Goal: Transaction & Acquisition: Download file/media

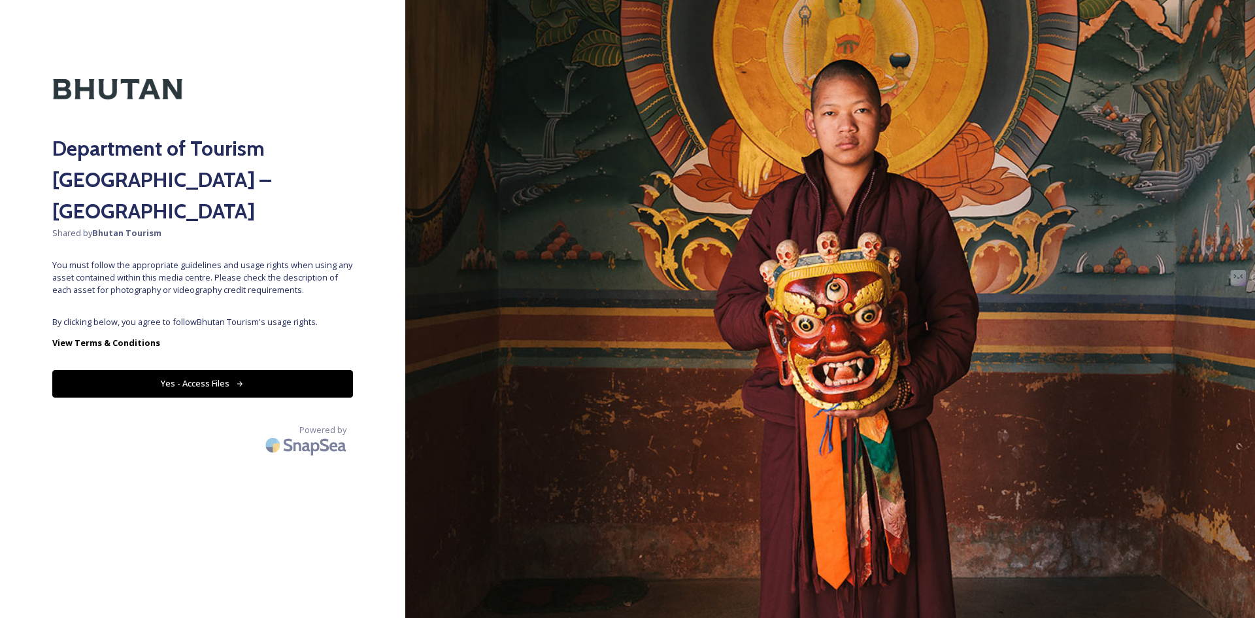
click at [252, 370] on button "Yes - Access Files" at bounding box center [202, 383] width 301 height 27
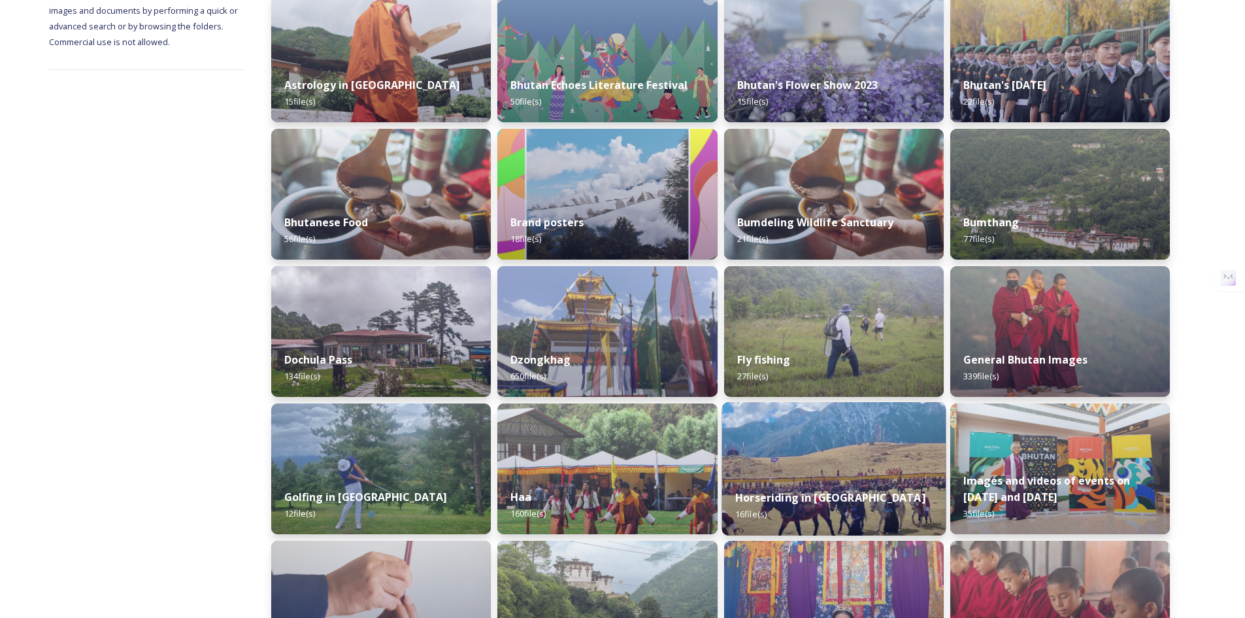
scroll to position [327, 0]
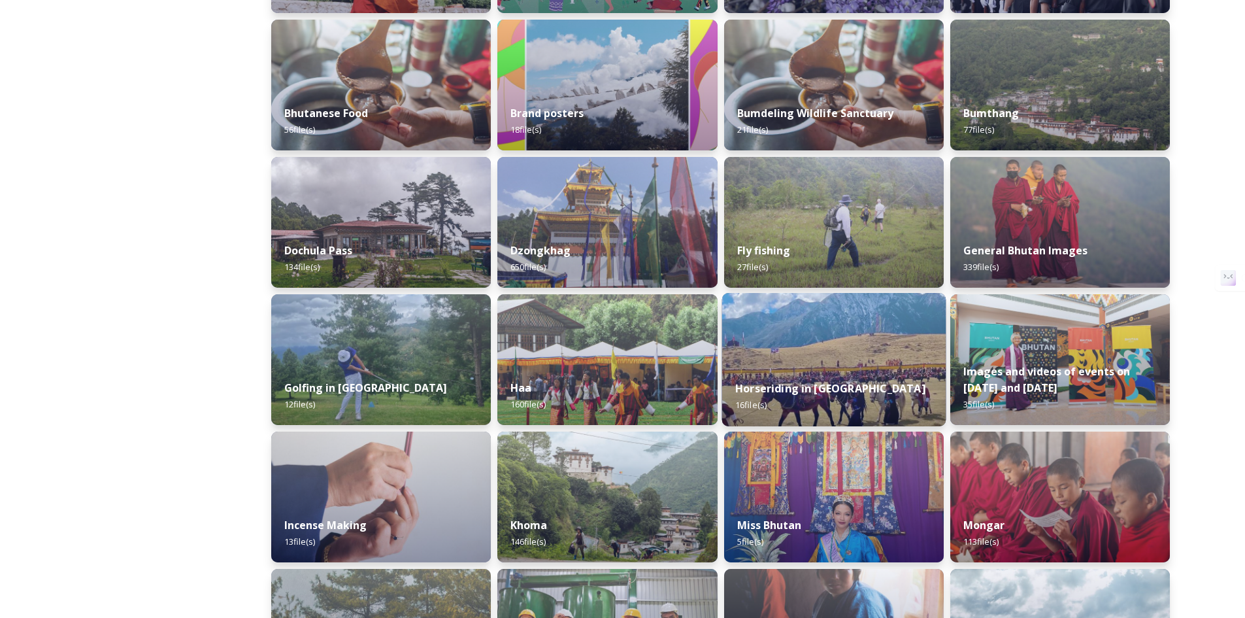
click at [827, 386] on strong "Horseriding in [GEOGRAPHIC_DATA]" at bounding box center [830, 388] width 190 height 14
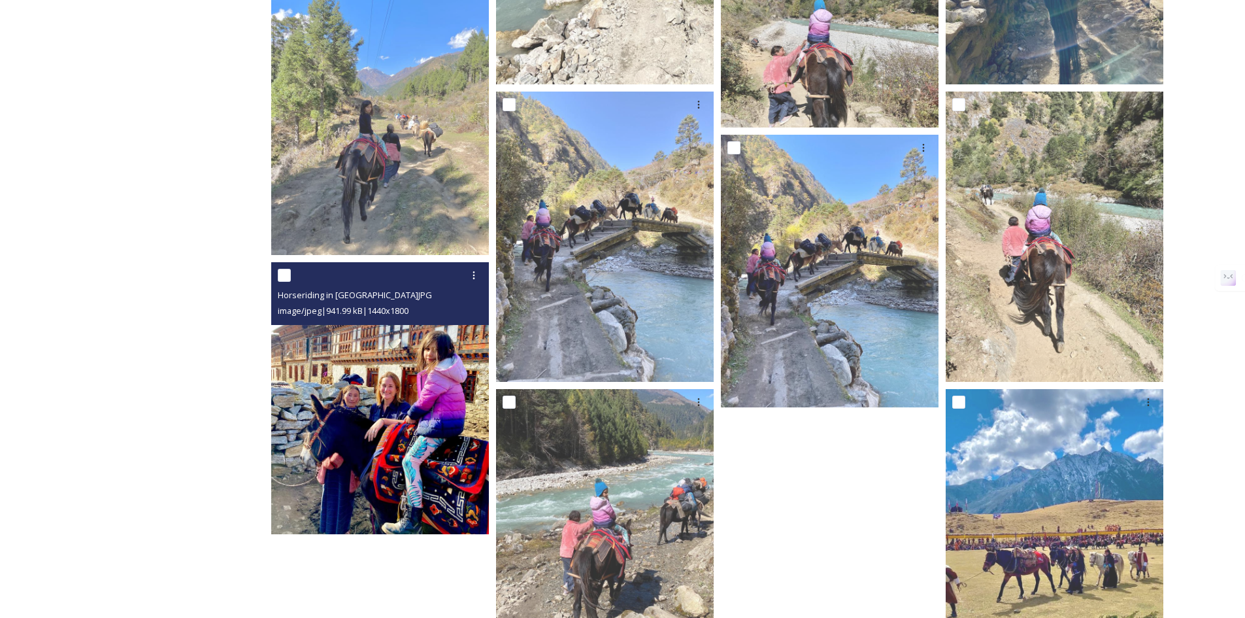
scroll to position [696, 0]
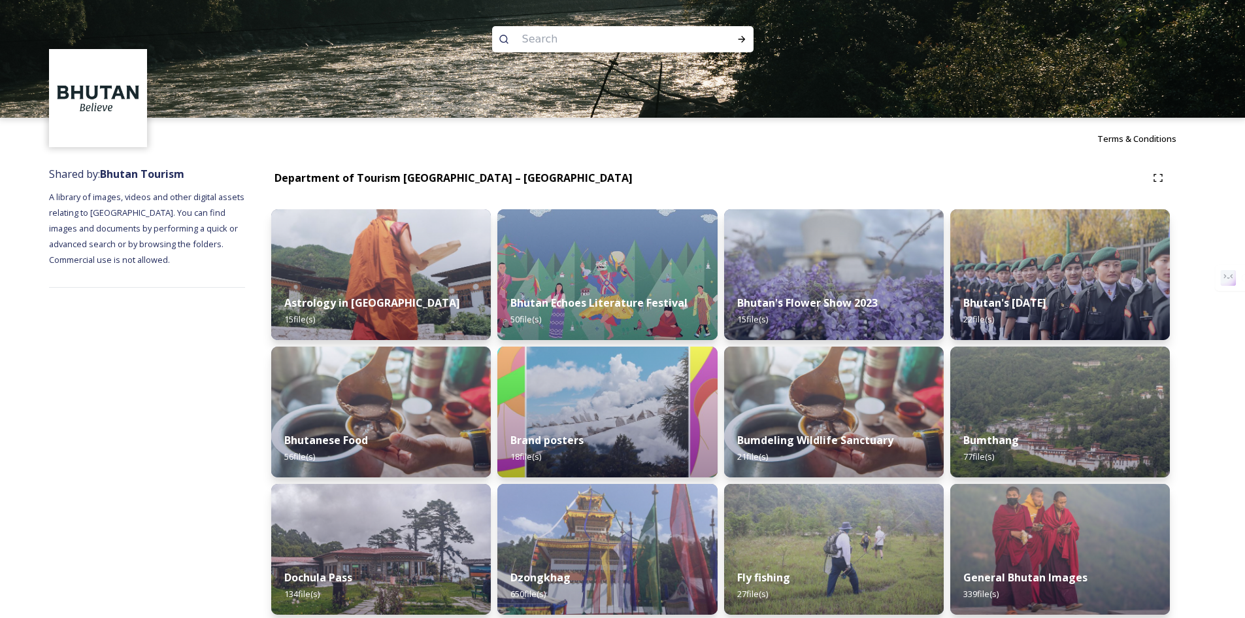
click at [592, 38] on input at bounding box center [605, 39] width 179 height 29
click at [618, 44] on input "highland festival" at bounding box center [605, 39] width 179 height 29
click at [618, 32] on input "highland festival" at bounding box center [605, 39] width 179 height 29
type input "highland festival"
click at [743, 42] on icon at bounding box center [742, 39] width 10 height 10
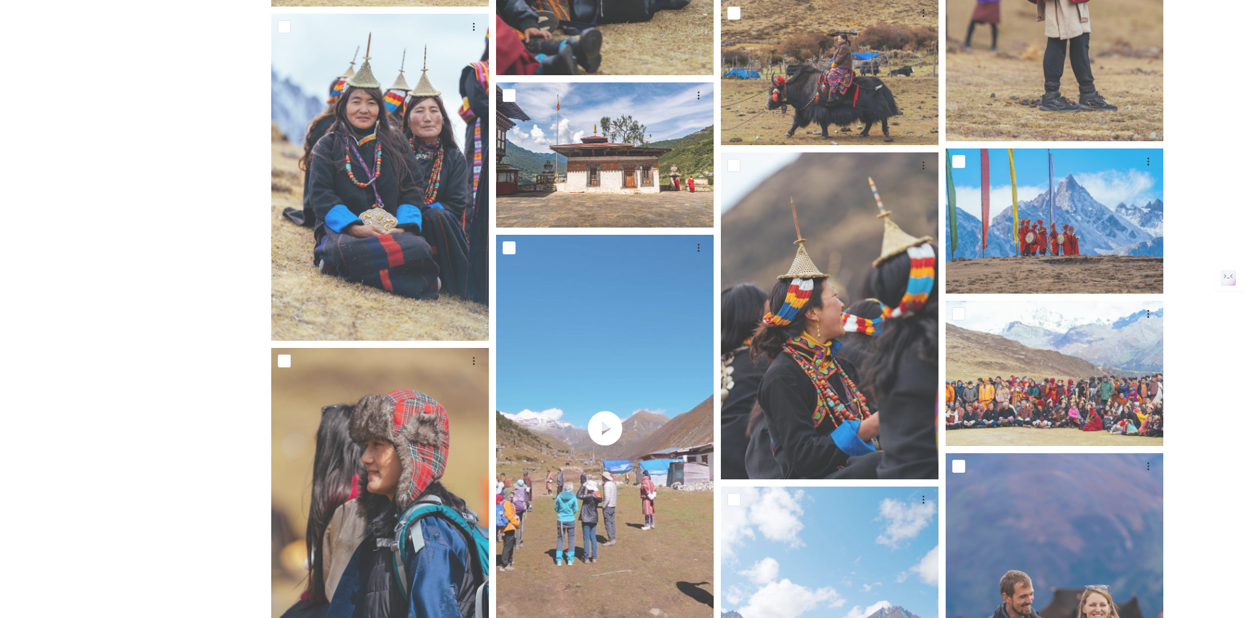
scroll to position [3486, 0]
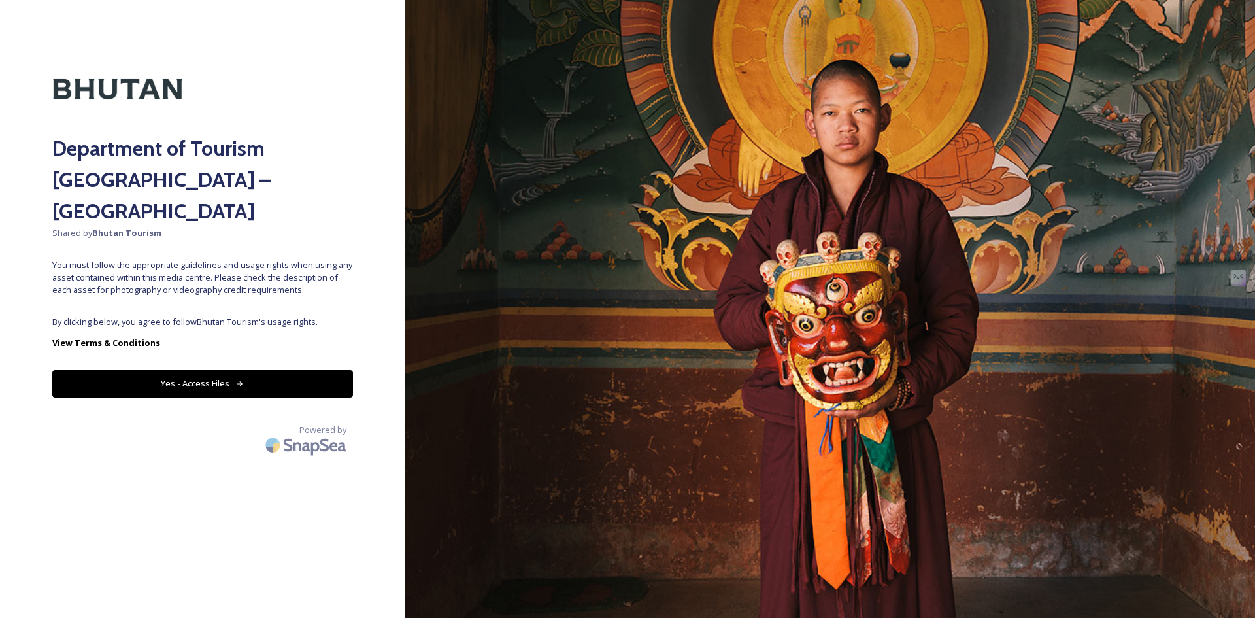
click at [203, 370] on button "Yes - Access Files" at bounding box center [202, 383] width 301 height 27
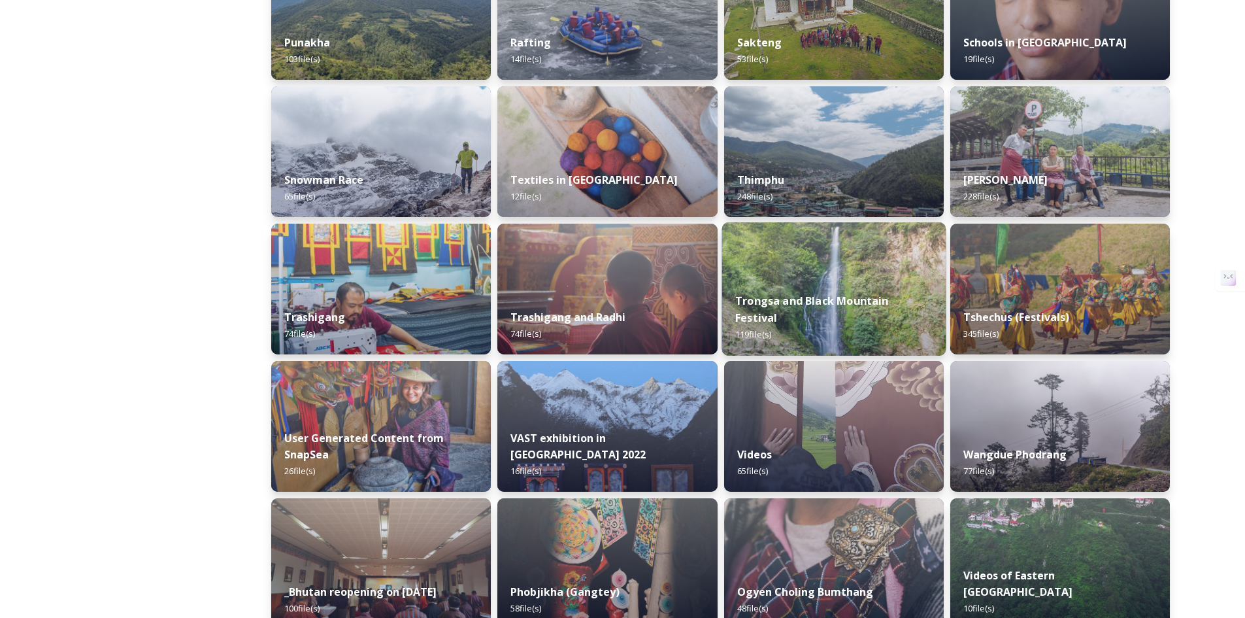
scroll to position [975, 0]
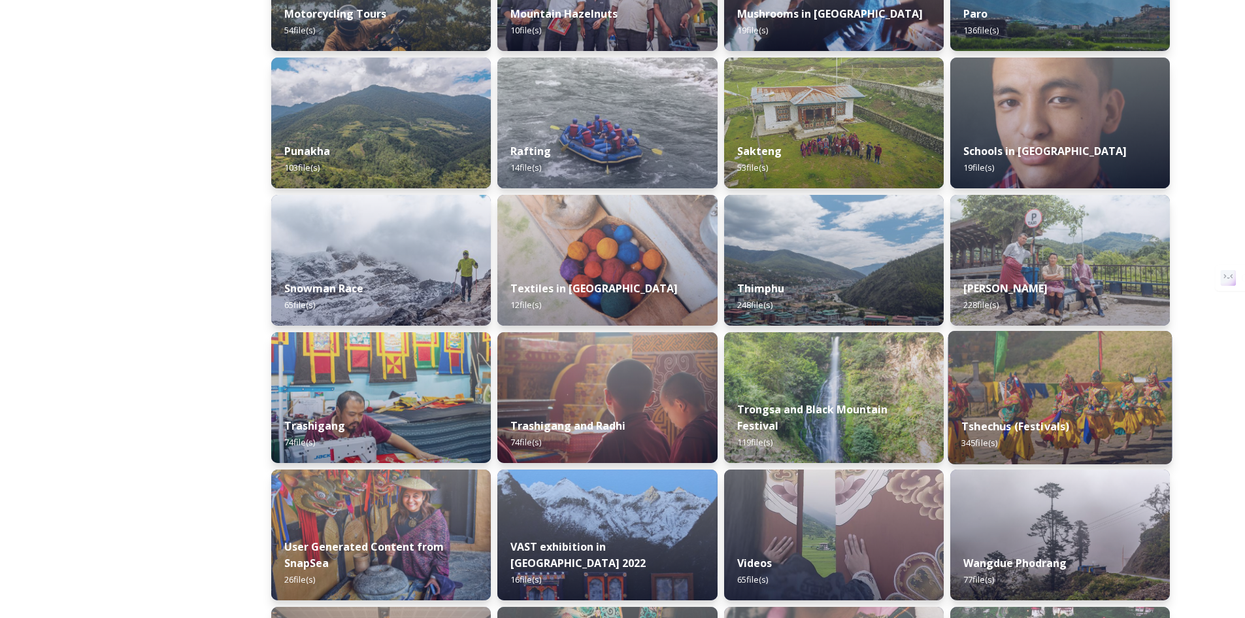
click at [973, 393] on img at bounding box center [1060, 397] width 224 height 133
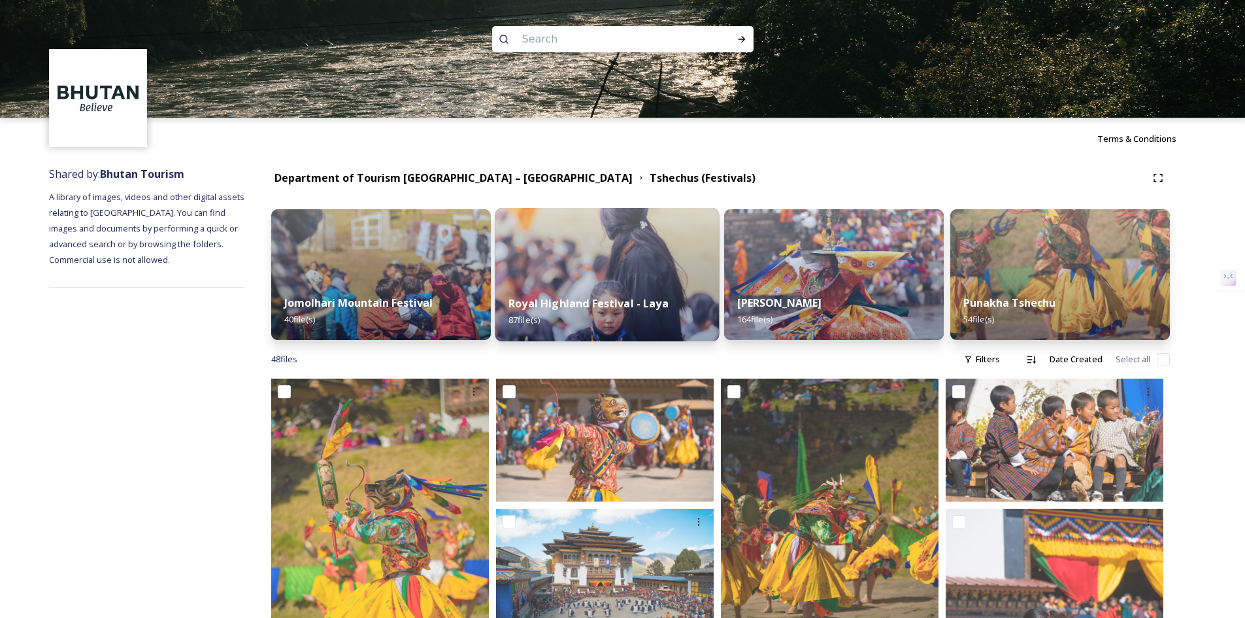
click at [580, 284] on div "Royal Highland Festival - Laya 87 file(s)" at bounding box center [607, 311] width 224 height 59
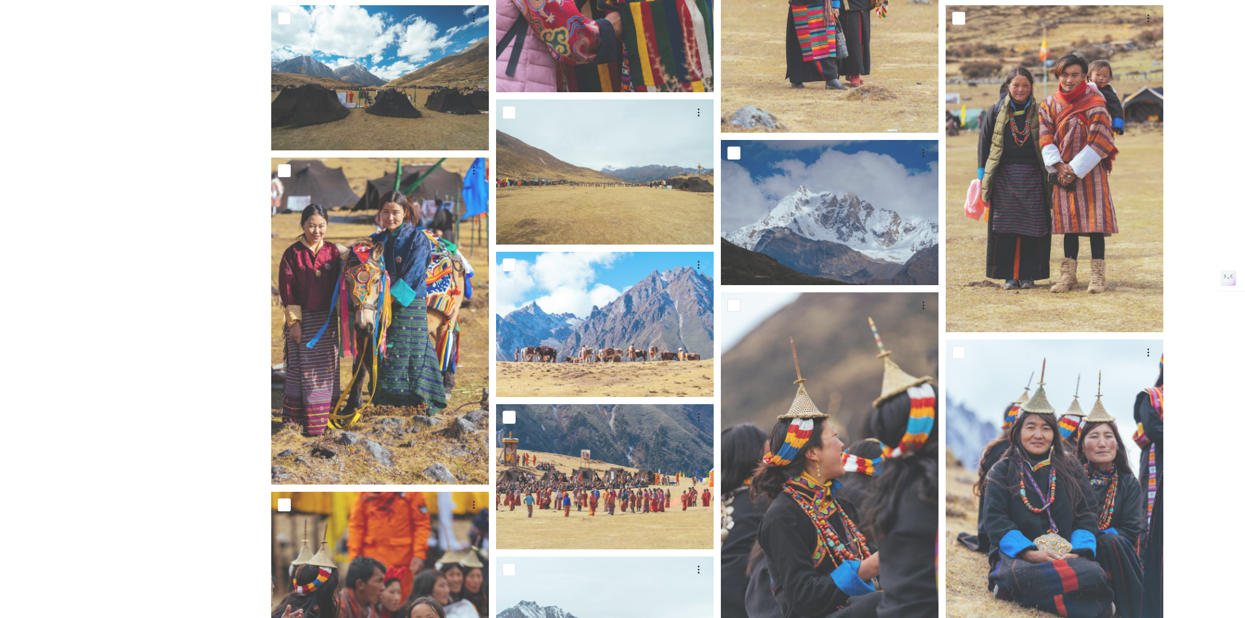
scroll to position [2506, 0]
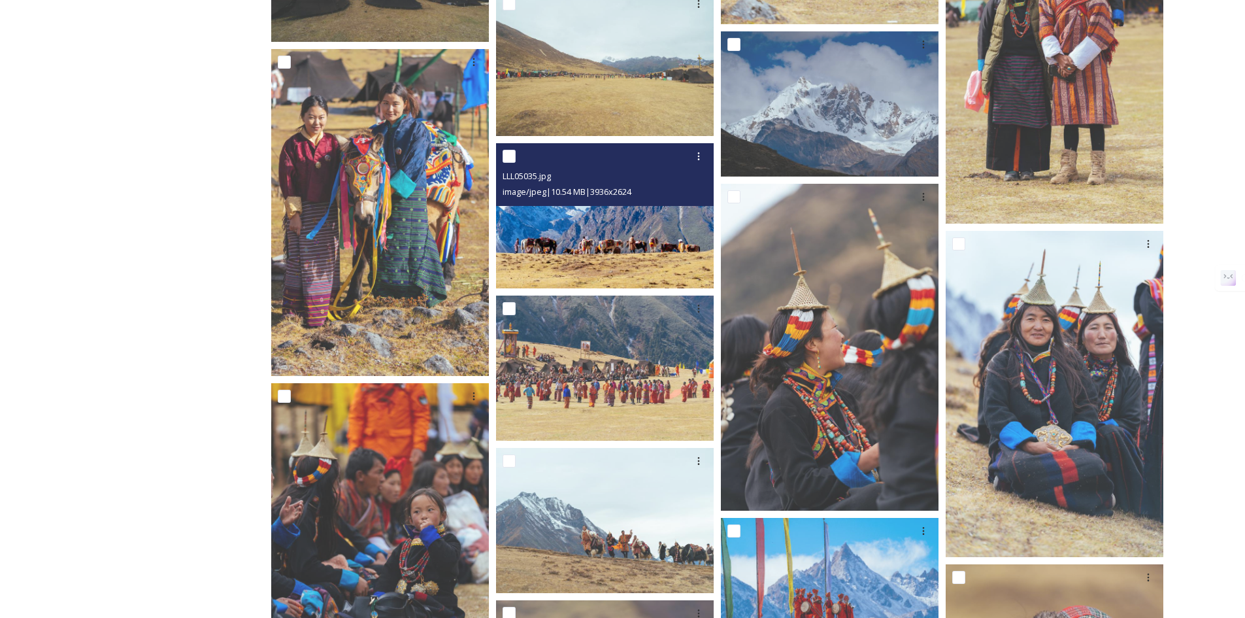
click at [582, 229] on img at bounding box center [605, 215] width 218 height 145
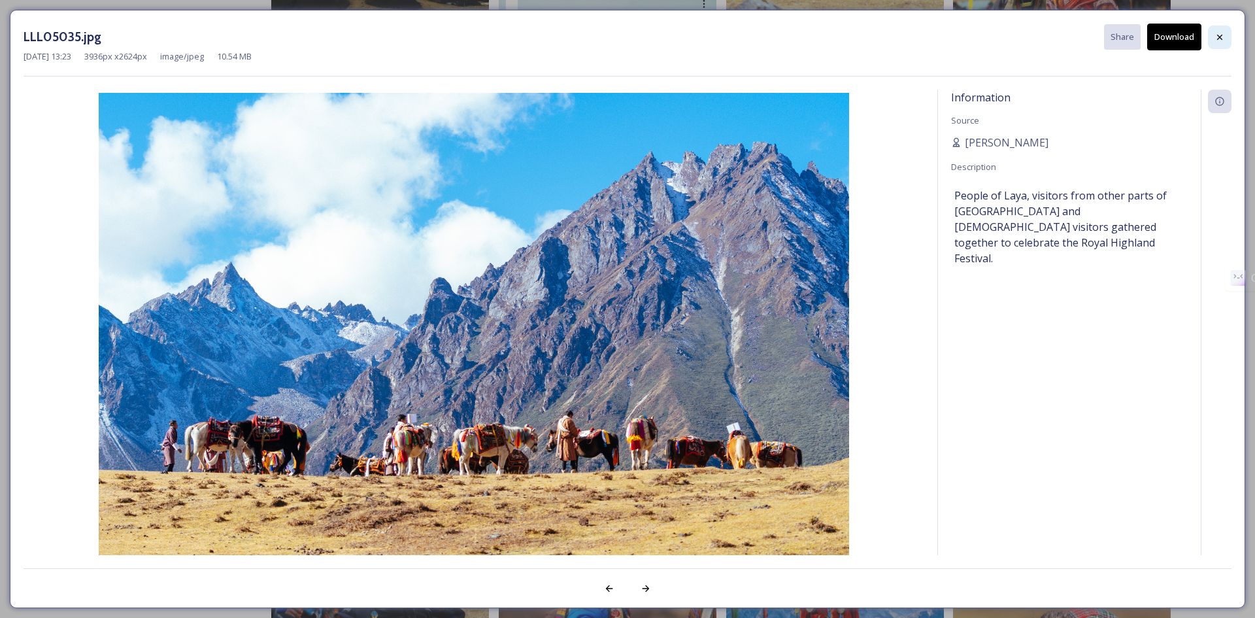
click at [1218, 41] on icon at bounding box center [1220, 37] width 10 height 10
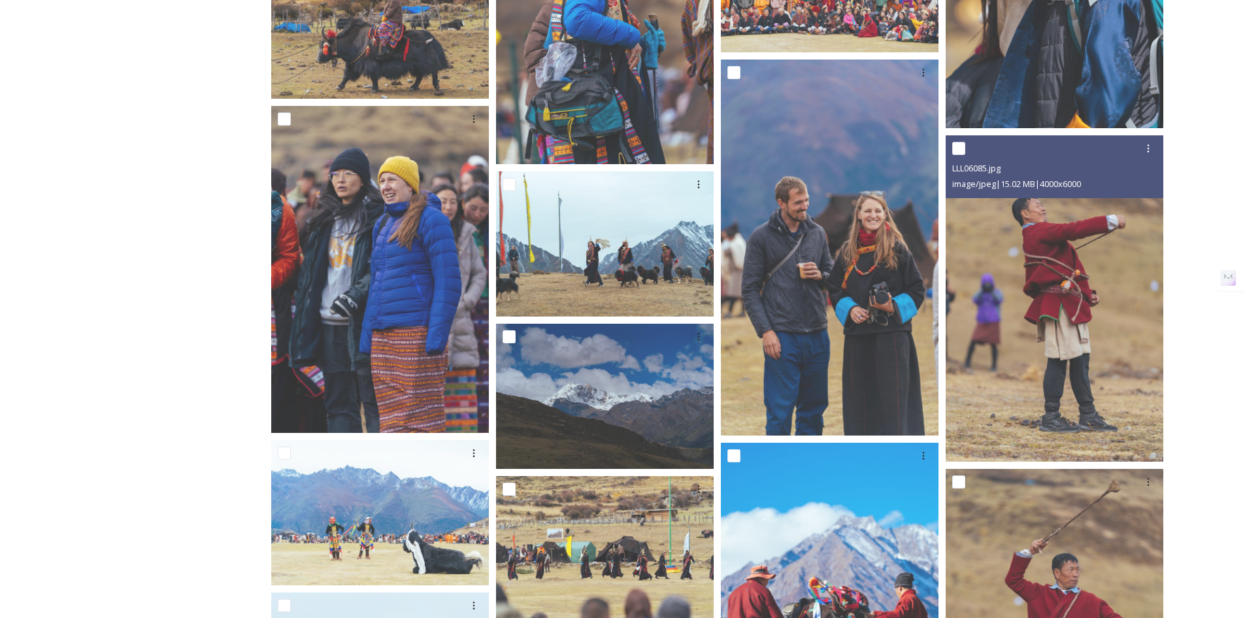
scroll to position [3378, 0]
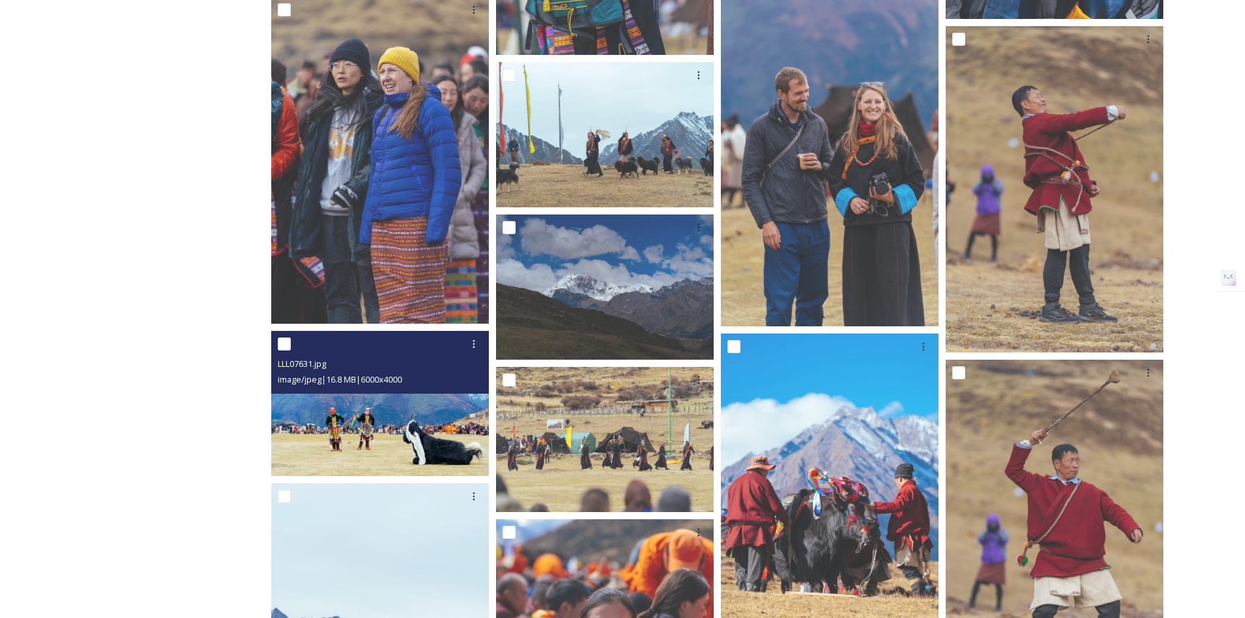
click at [393, 427] on img at bounding box center [380, 403] width 218 height 145
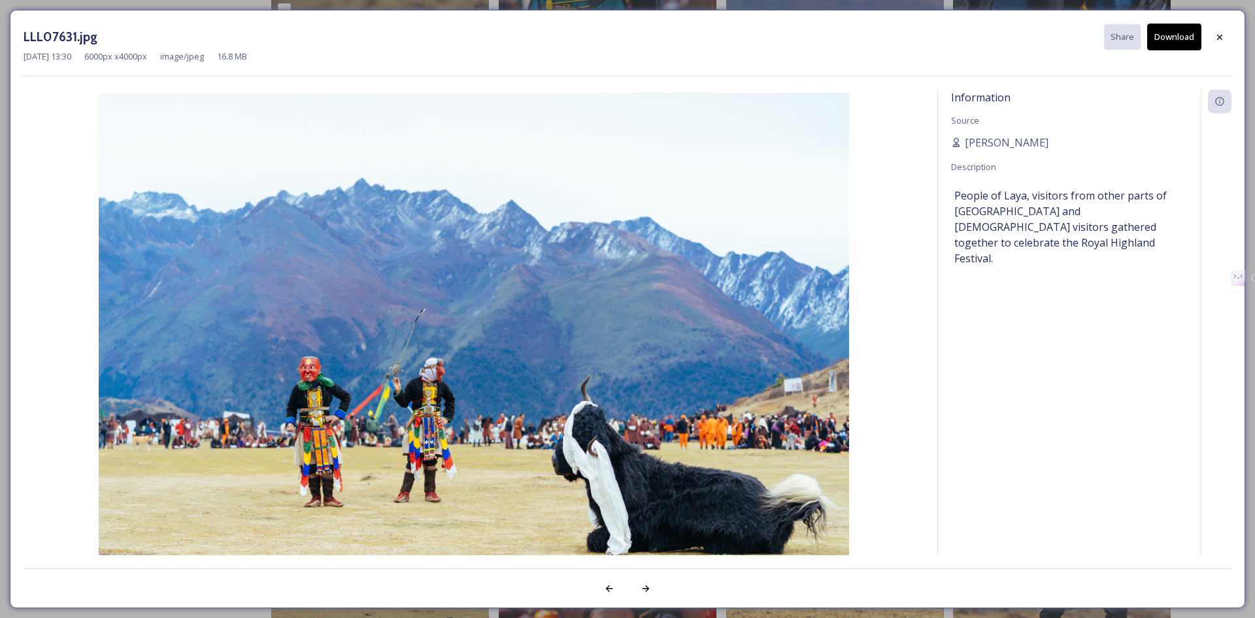
click at [1163, 33] on button "Download" at bounding box center [1174, 37] width 54 height 27
click at [1223, 37] on icon at bounding box center [1220, 37] width 10 height 10
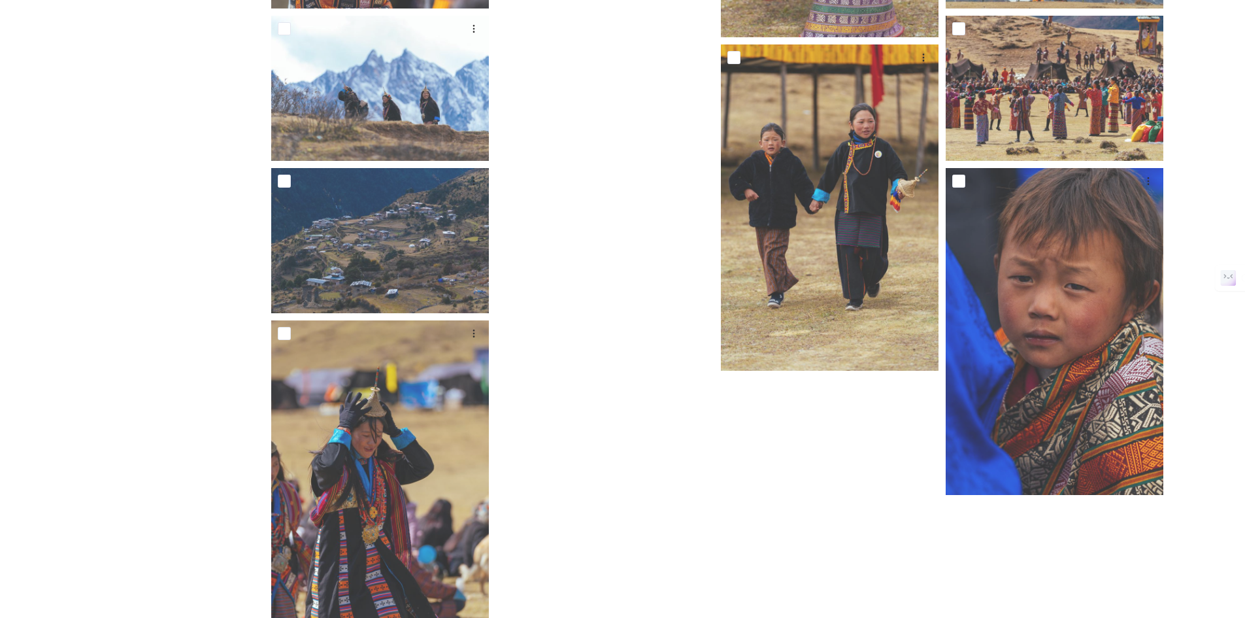
scroll to position [5724, 0]
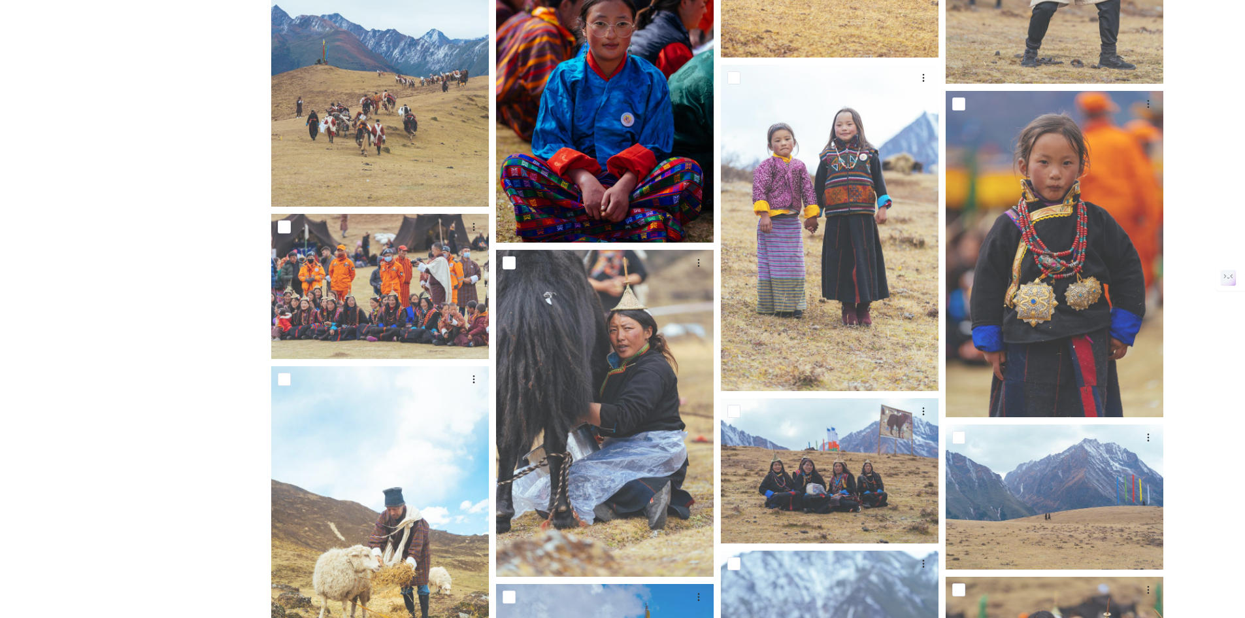
scroll to position [3653, 0]
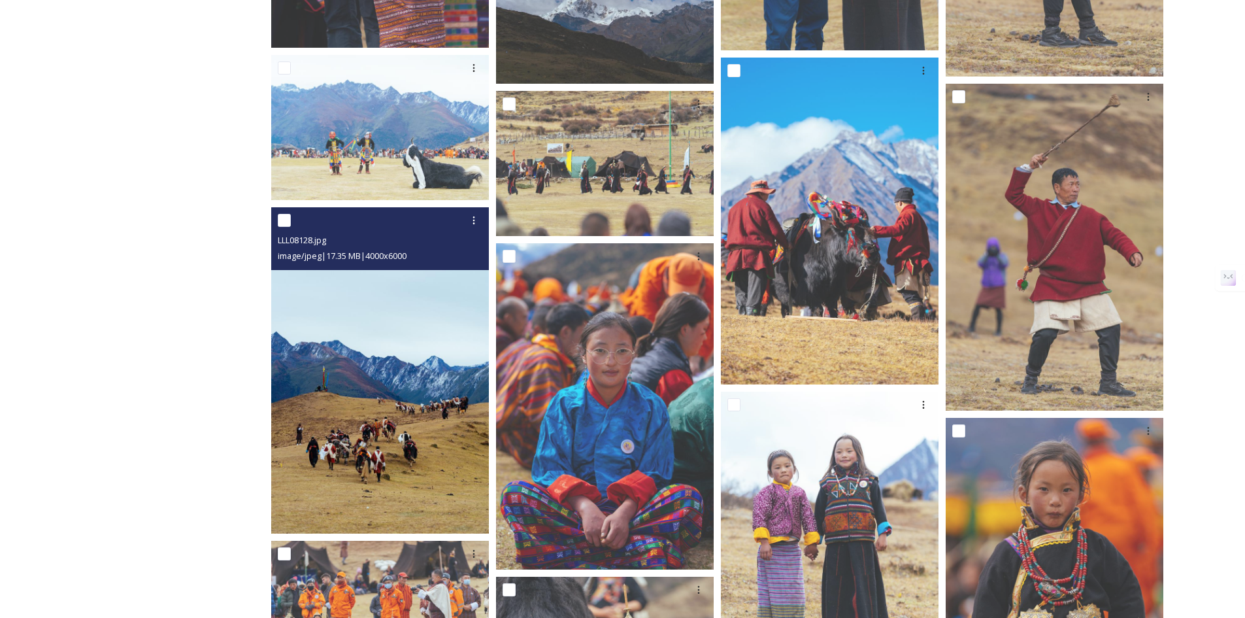
click at [419, 339] on img at bounding box center [380, 370] width 218 height 327
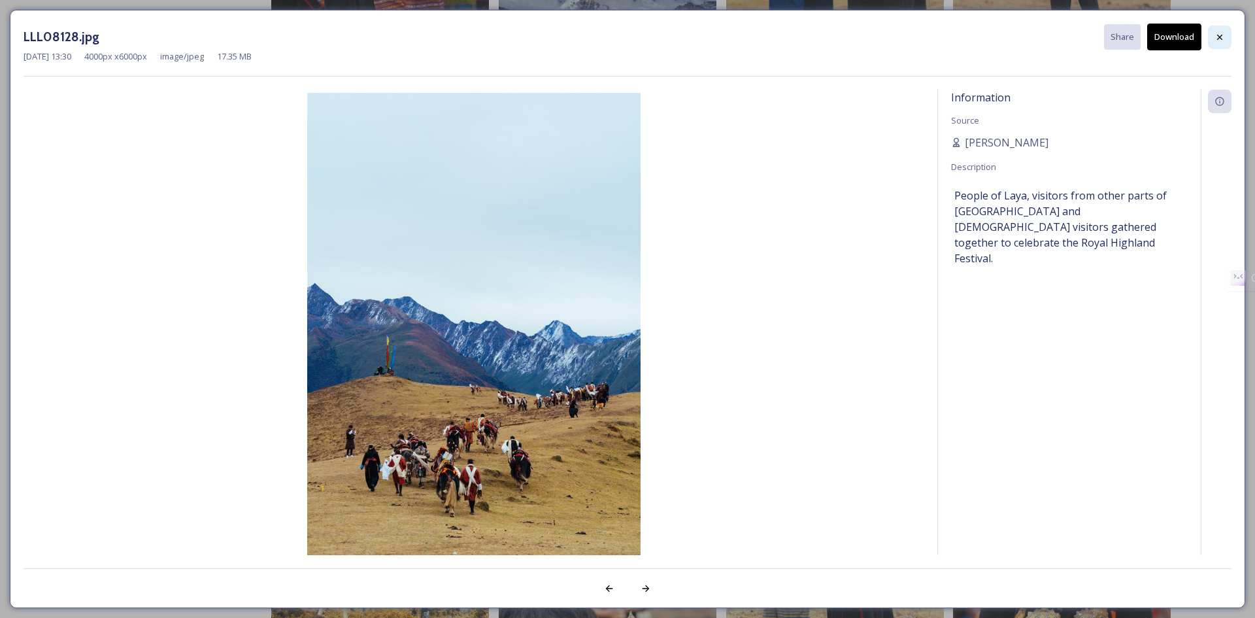
click at [1218, 35] on icon at bounding box center [1219, 36] width 5 height 5
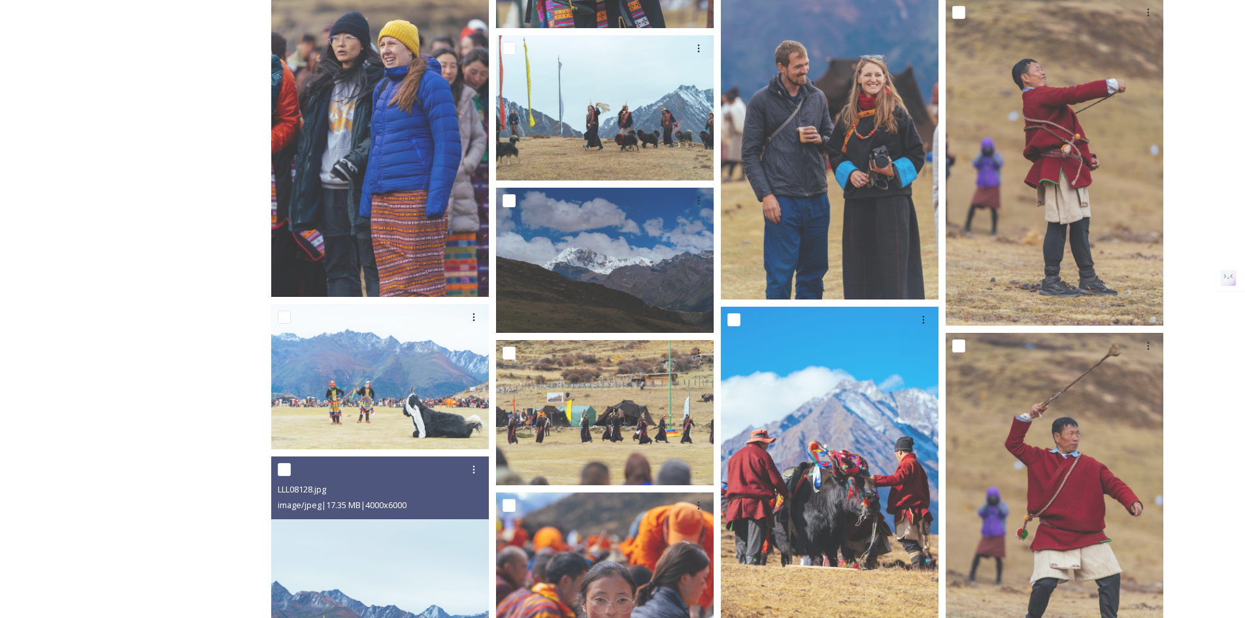
scroll to position [3436, 0]
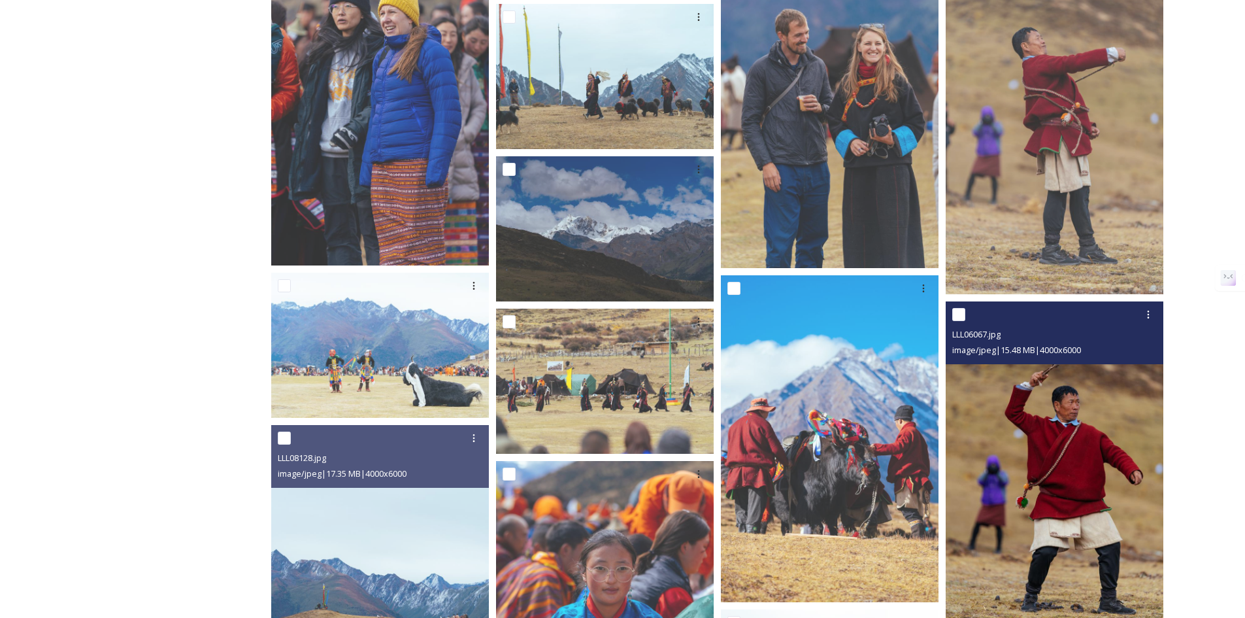
click at [1016, 387] on img at bounding box center [1055, 464] width 218 height 327
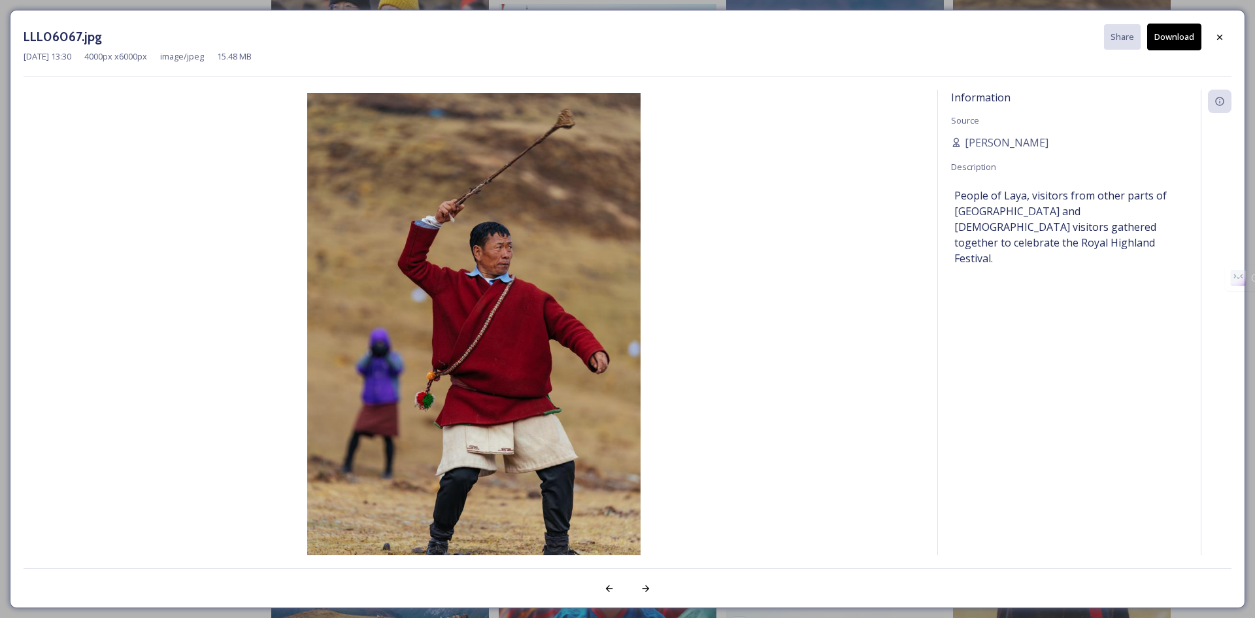
click at [1177, 37] on button "Download" at bounding box center [1174, 37] width 54 height 27
click at [1222, 39] on icon at bounding box center [1219, 36] width 5 height 5
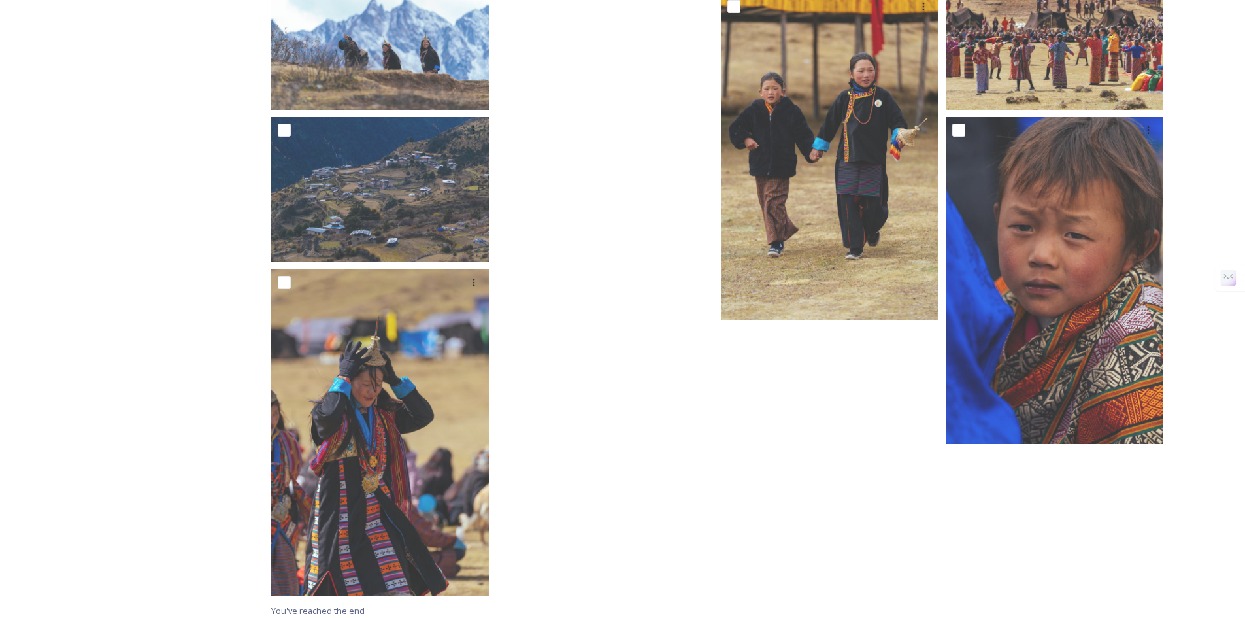
scroll to position [5724, 0]
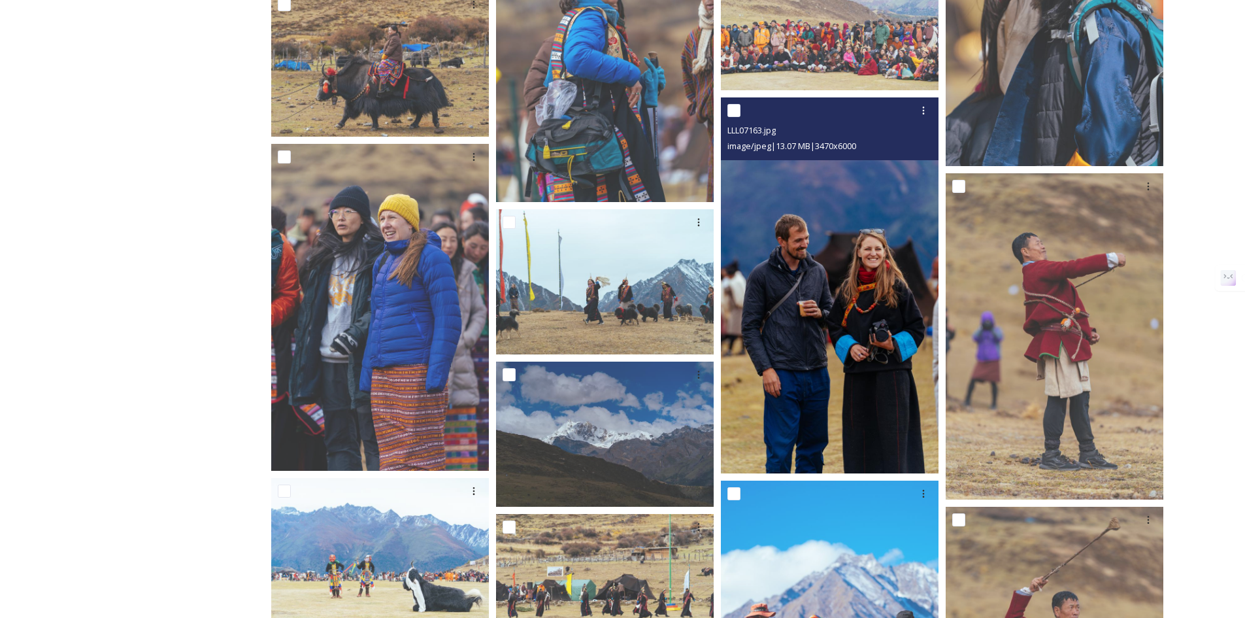
scroll to position [3109, 0]
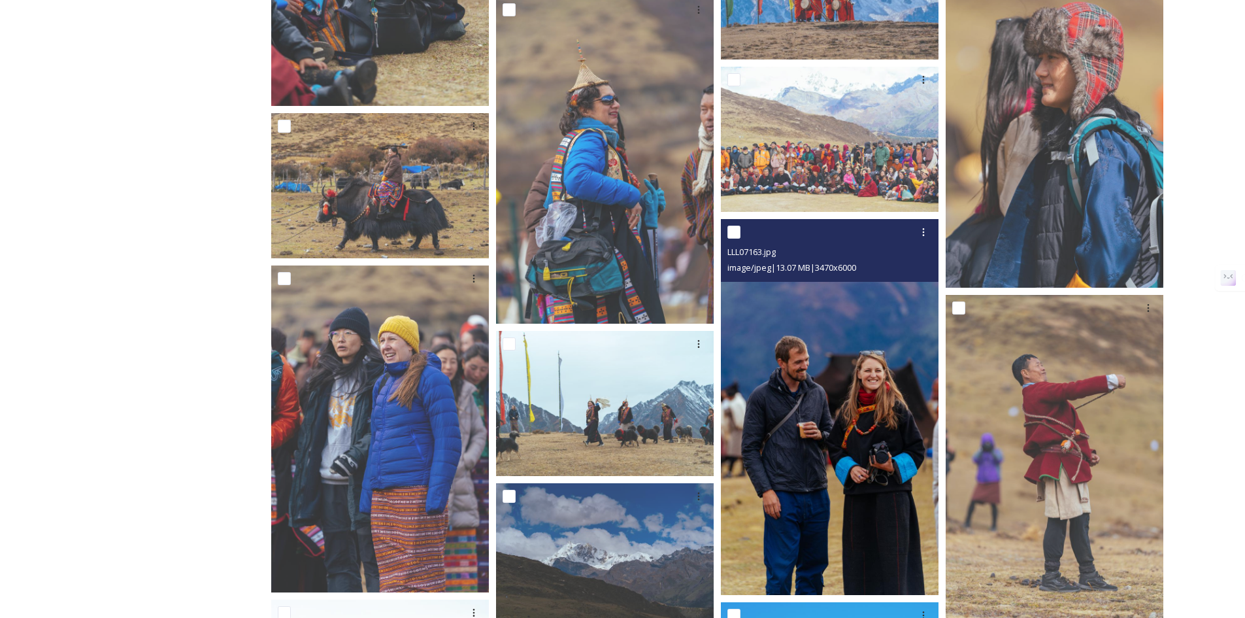
click at [789, 361] on img at bounding box center [830, 407] width 218 height 377
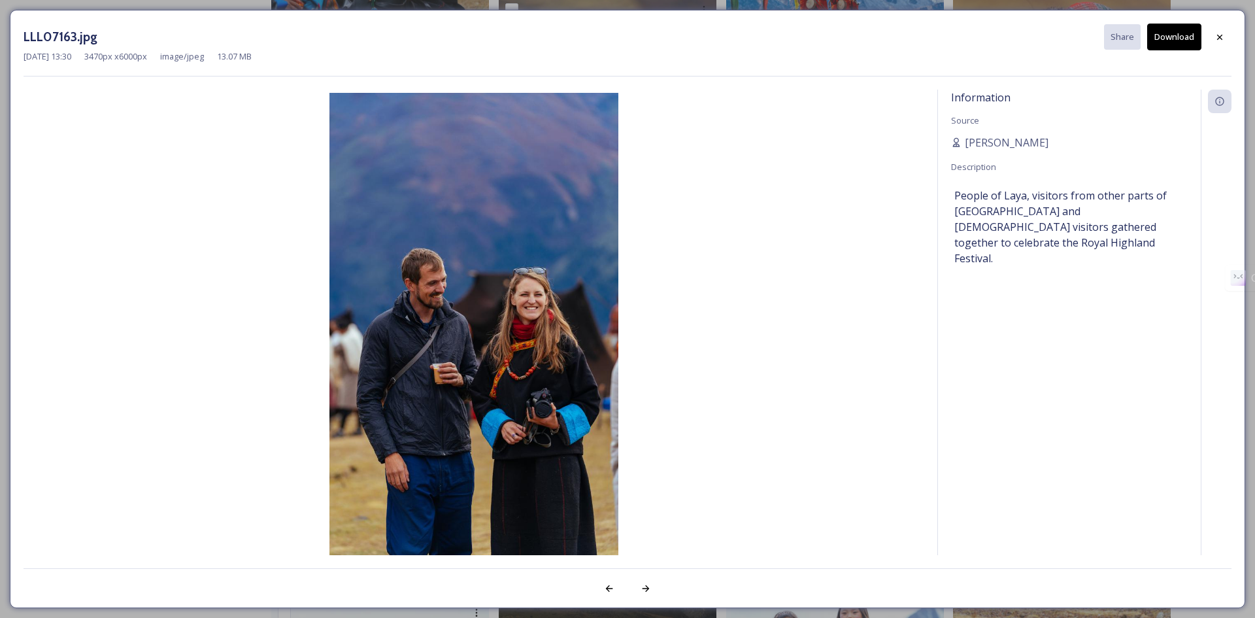
click at [1172, 39] on button "Download" at bounding box center [1174, 37] width 54 height 27
click at [1215, 35] on icon at bounding box center [1220, 37] width 10 height 10
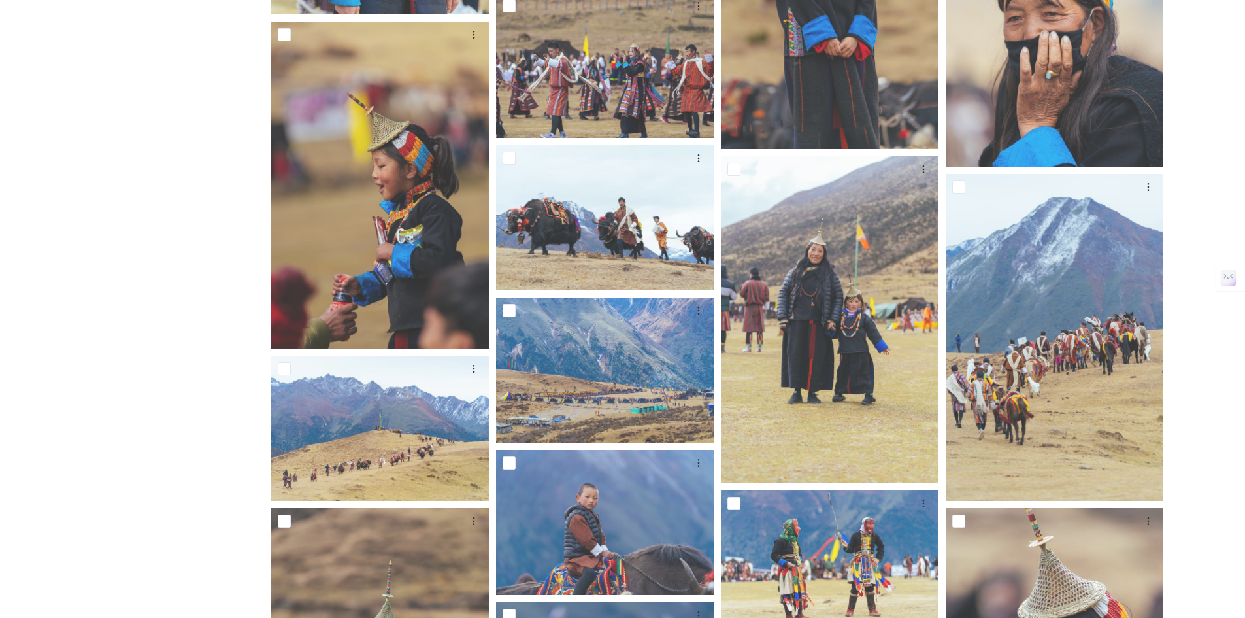
scroll to position [1692, 0]
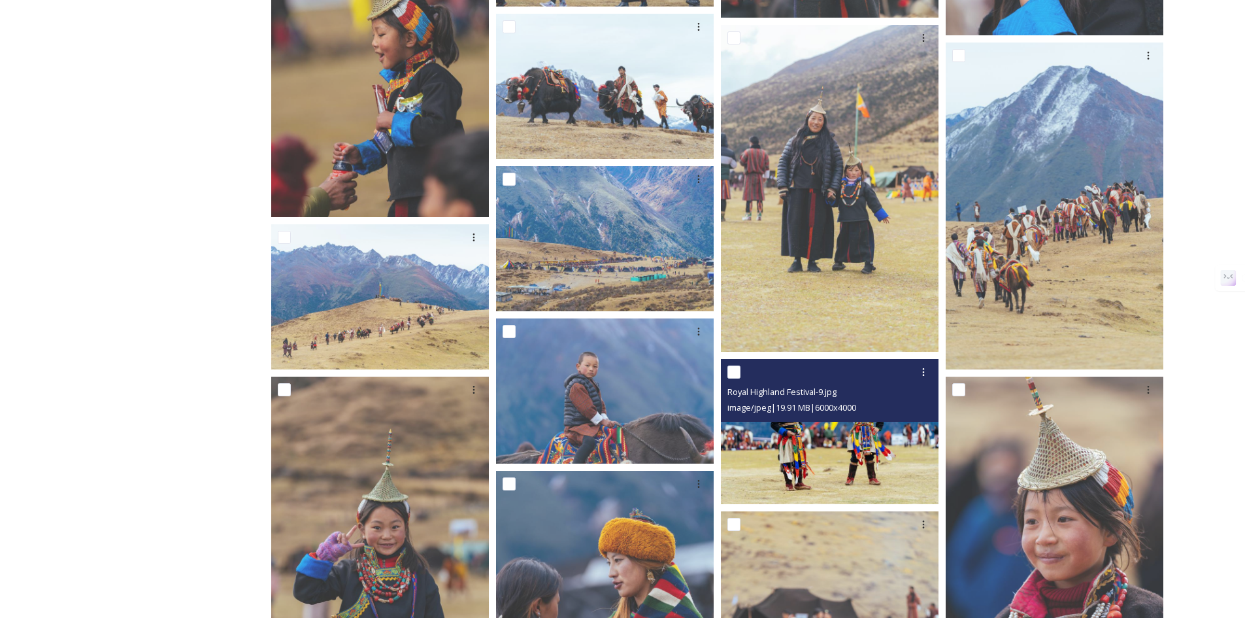
click at [827, 454] on img at bounding box center [830, 430] width 218 height 145
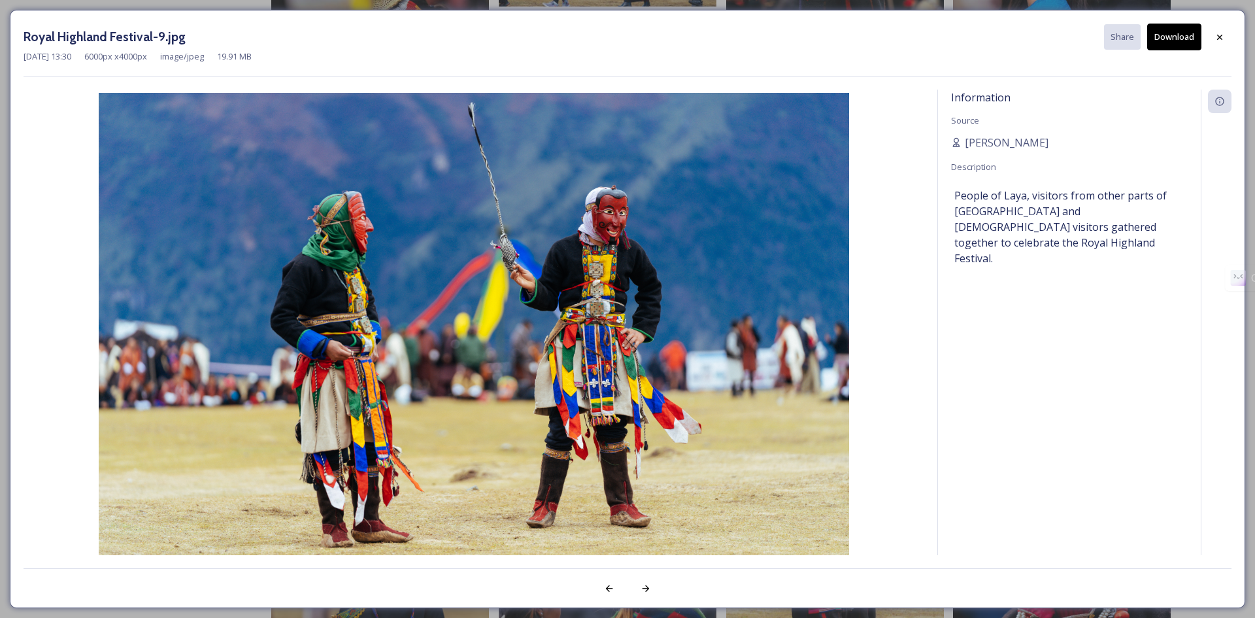
click at [1184, 31] on button "Download" at bounding box center [1174, 37] width 54 height 27
click at [1217, 36] on icon at bounding box center [1220, 37] width 10 height 10
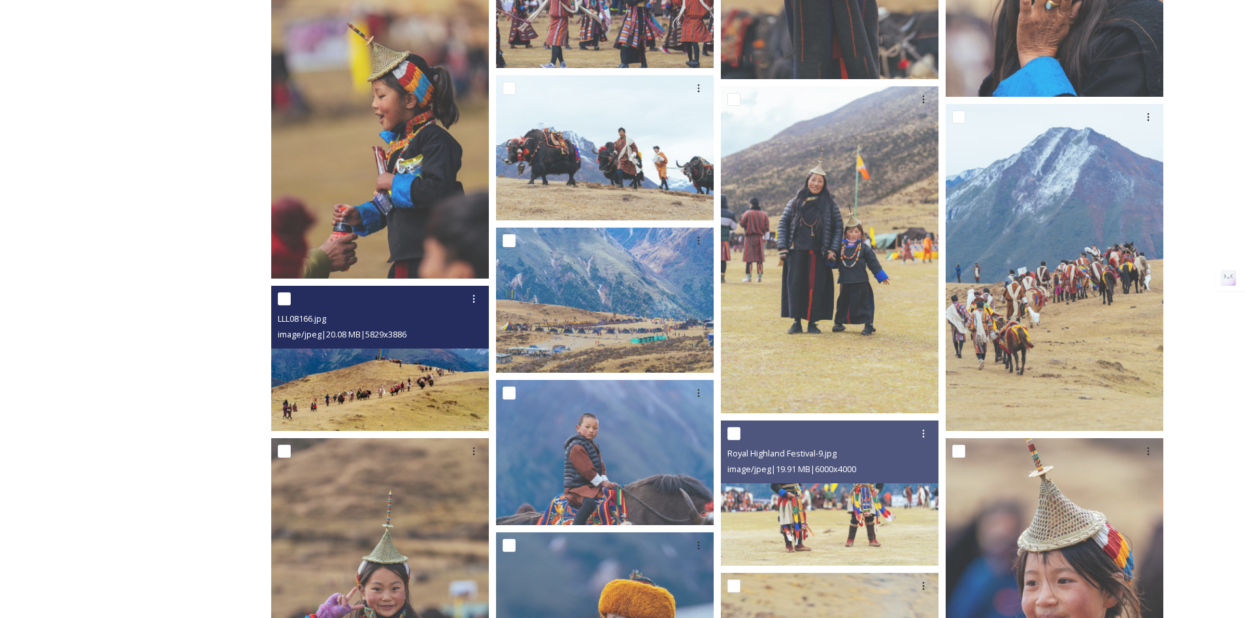
scroll to position [1584, 0]
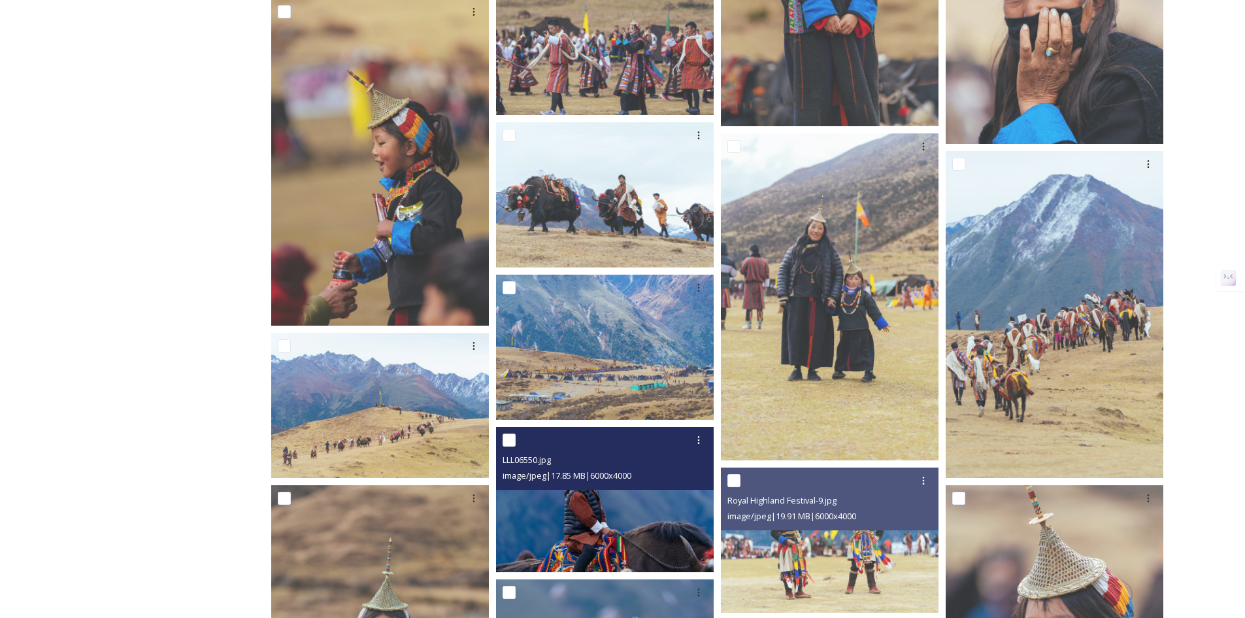
click at [601, 524] on img at bounding box center [605, 499] width 218 height 145
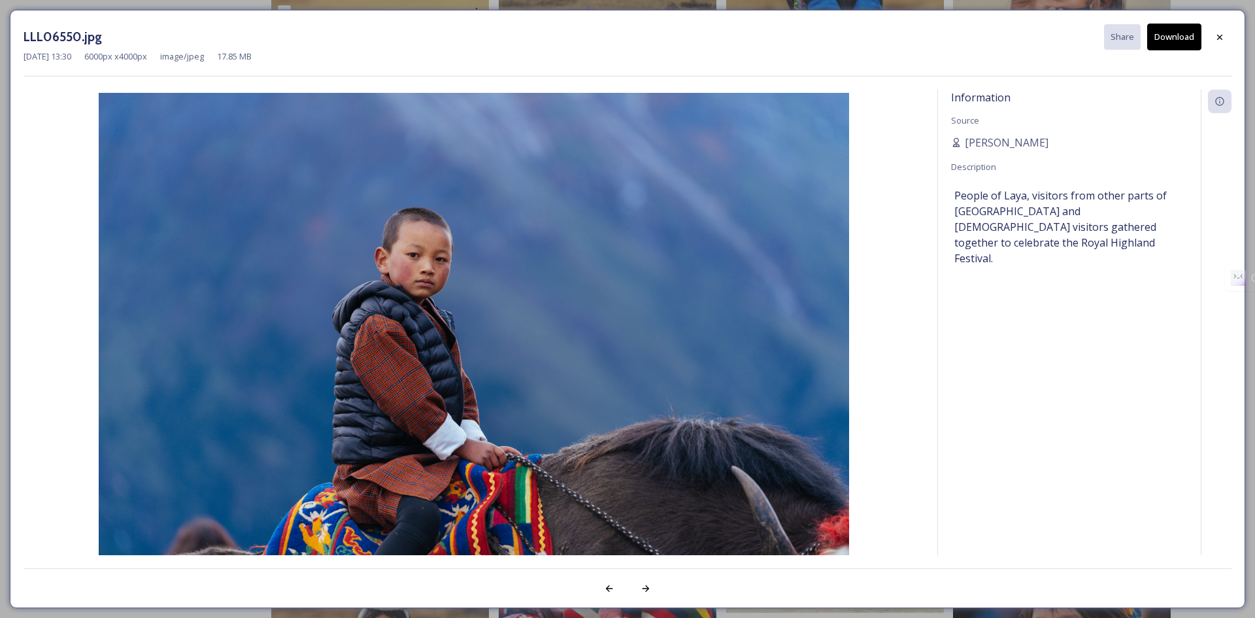
click at [1175, 37] on button "Download" at bounding box center [1174, 37] width 54 height 27
click at [1222, 37] on icon at bounding box center [1220, 37] width 10 height 10
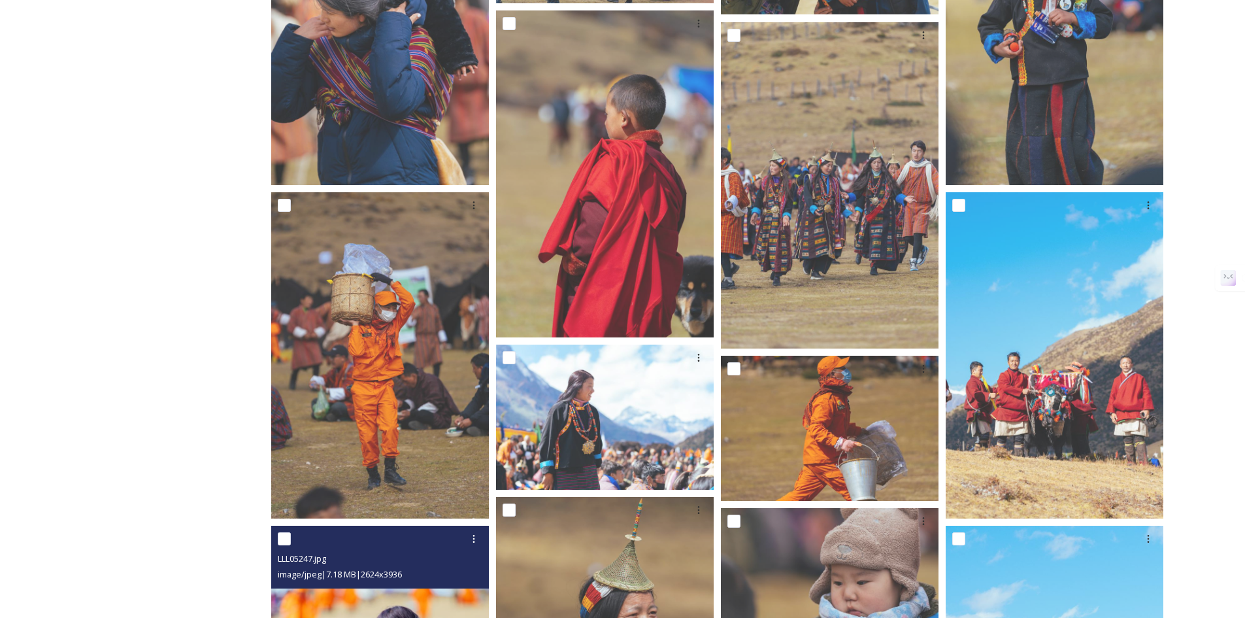
scroll to position [385, 0]
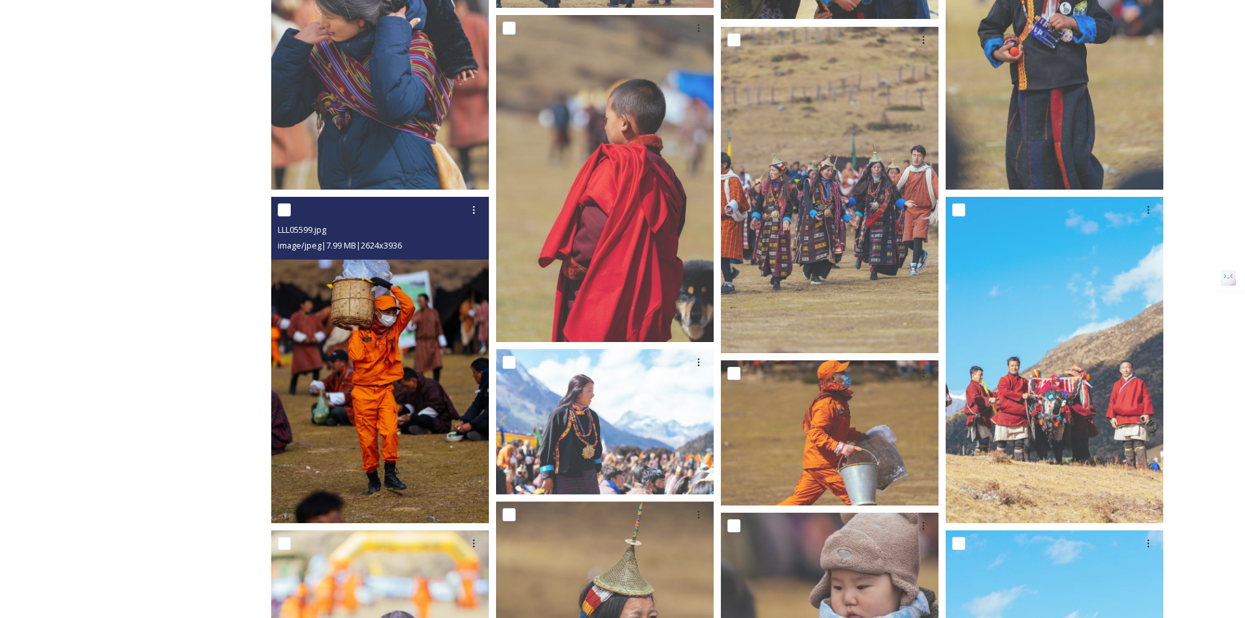
click at [350, 307] on img at bounding box center [380, 360] width 218 height 327
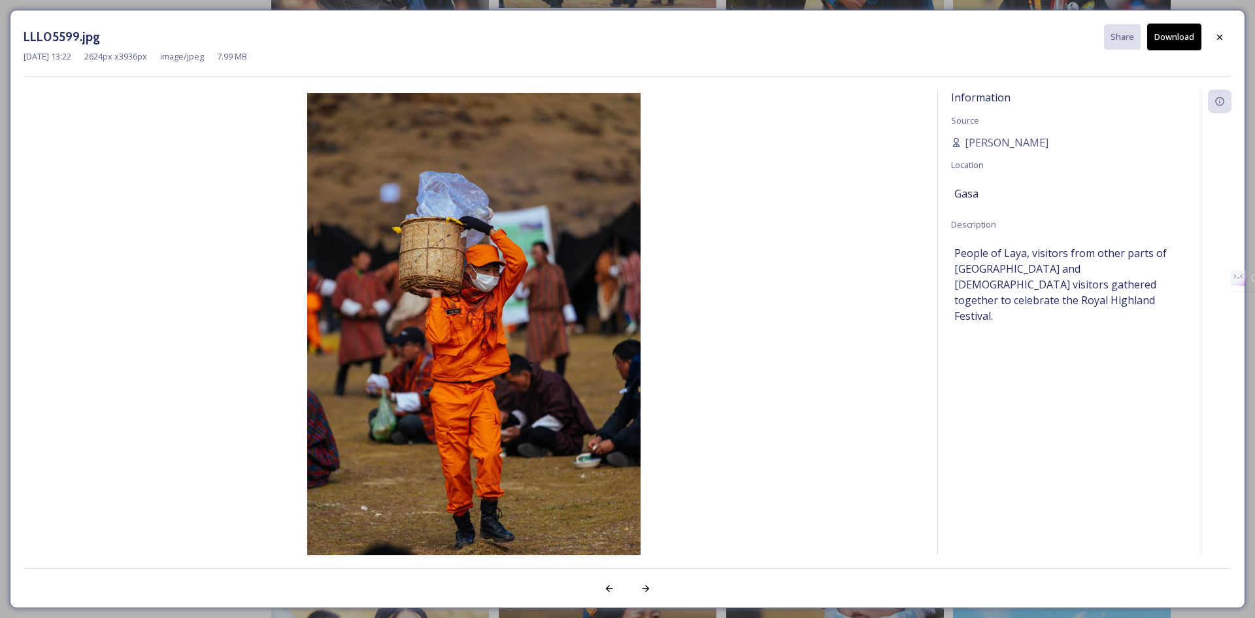
click at [1161, 41] on button "Download" at bounding box center [1174, 37] width 54 height 27
click at [1216, 35] on icon at bounding box center [1220, 37] width 10 height 10
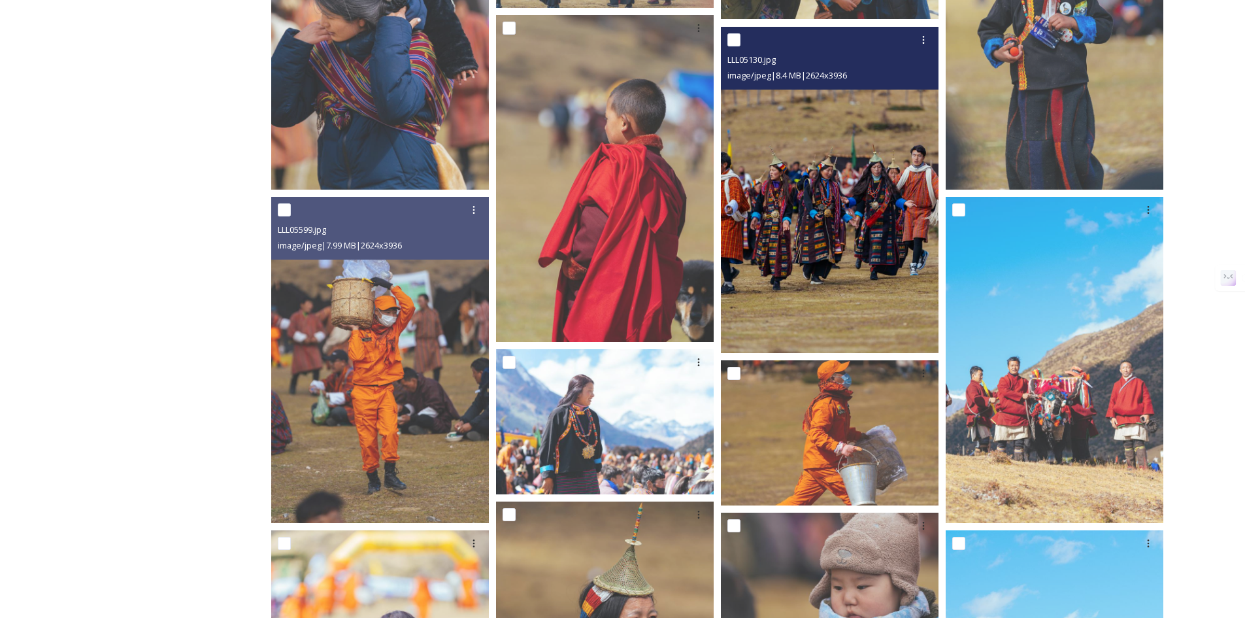
click at [826, 234] on img at bounding box center [830, 190] width 218 height 327
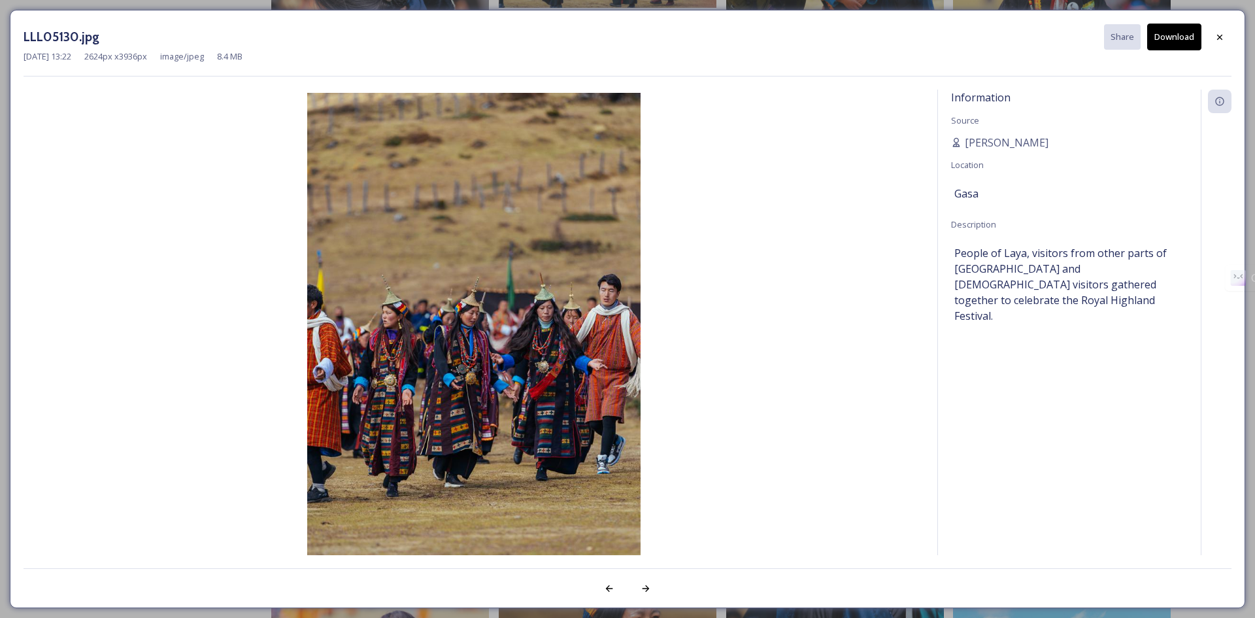
click at [1176, 40] on button "Download" at bounding box center [1174, 37] width 54 height 27
click at [1221, 35] on icon at bounding box center [1220, 37] width 10 height 10
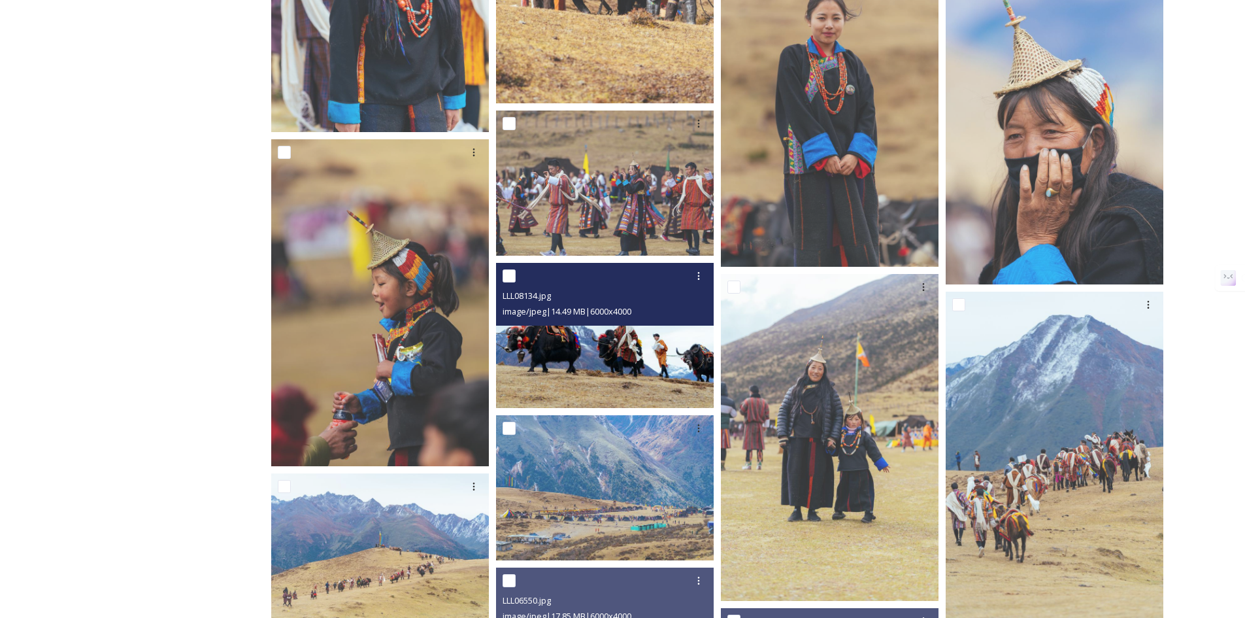
scroll to position [1475, 0]
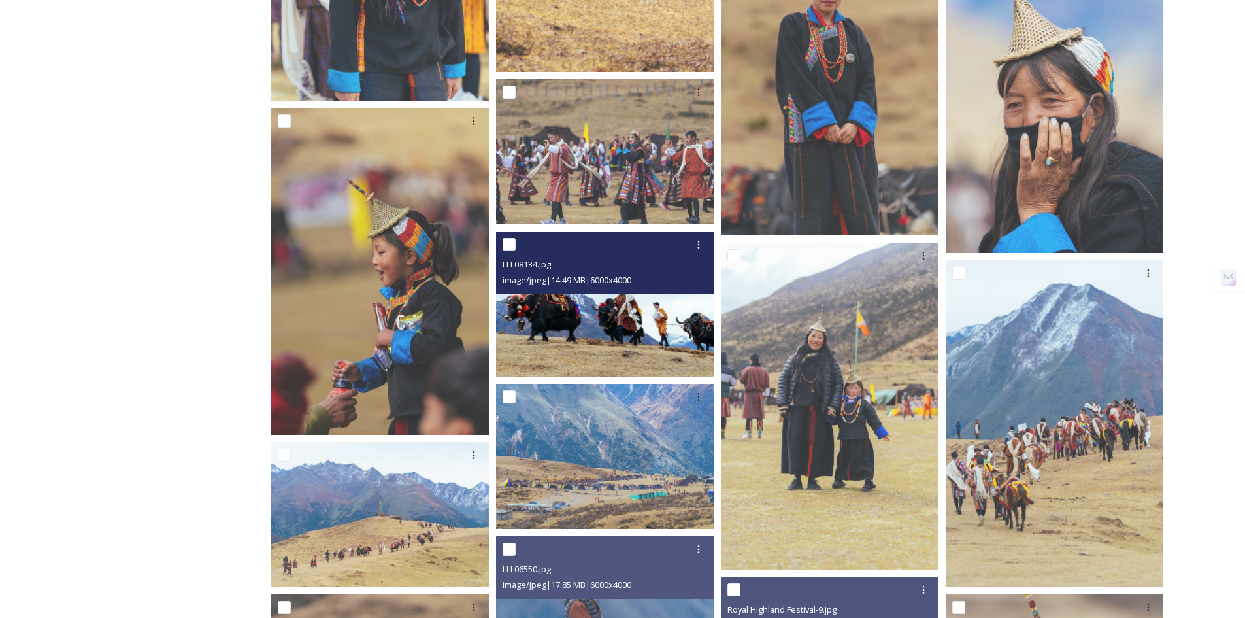
click at [609, 325] on img at bounding box center [605, 303] width 218 height 145
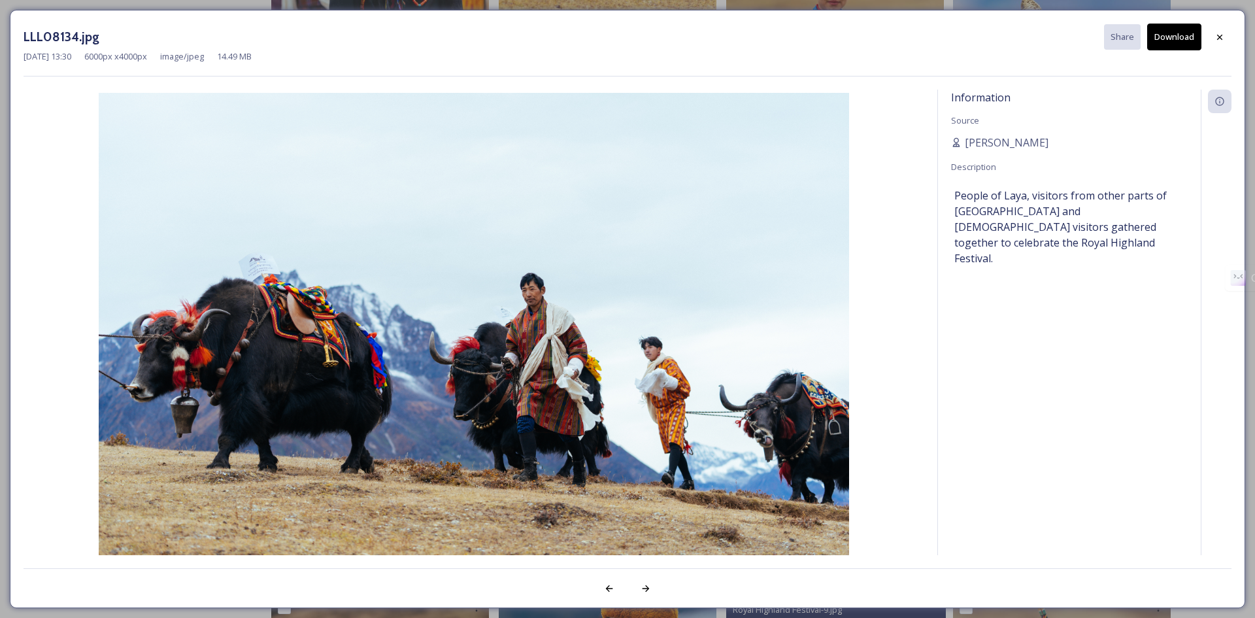
click at [1181, 33] on button "Download" at bounding box center [1174, 37] width 54 height 27
click at [1218, 39] on icon at bounding box center [1219, 36] width 5 height 5
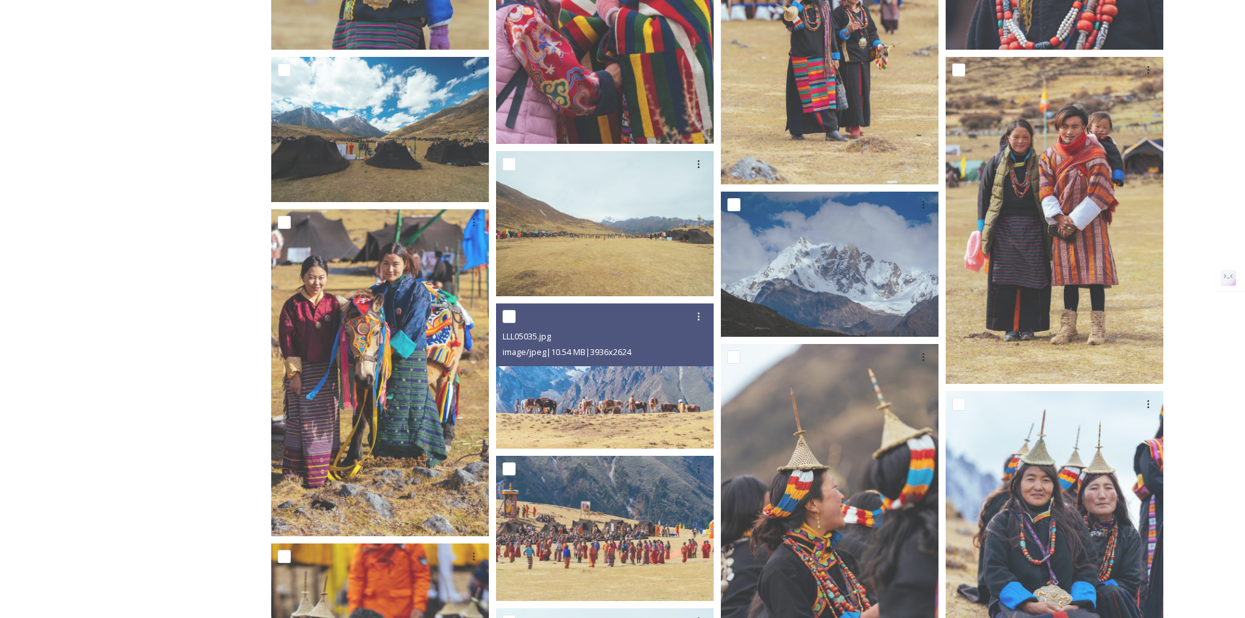
scroll to position [2346, 0]
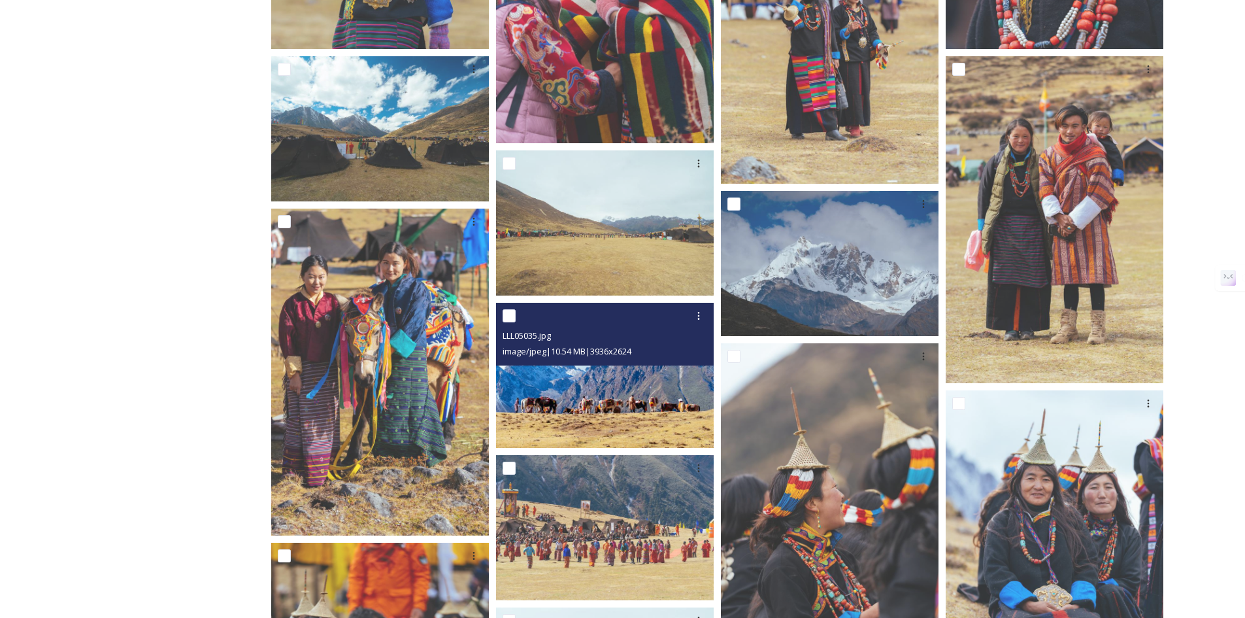
click at [553, 407] on img at bounding box center [605, 375] width 218 height 145
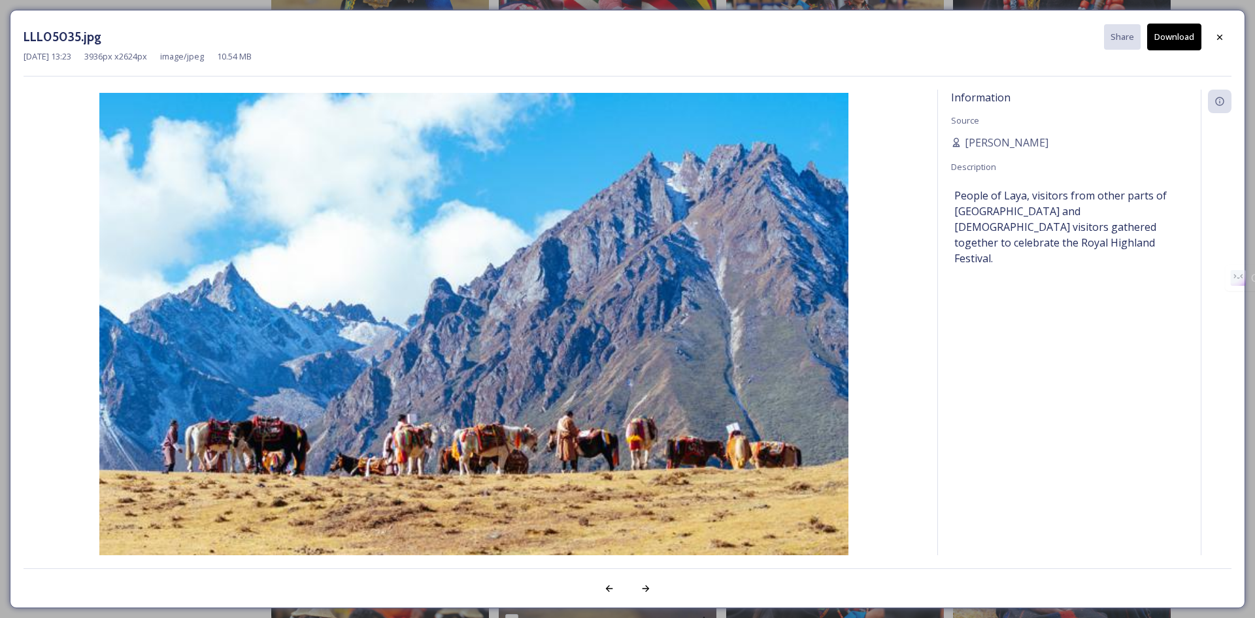
click at [1219, 39] on icon at bounding box center [1220, 37] width 10 height 10
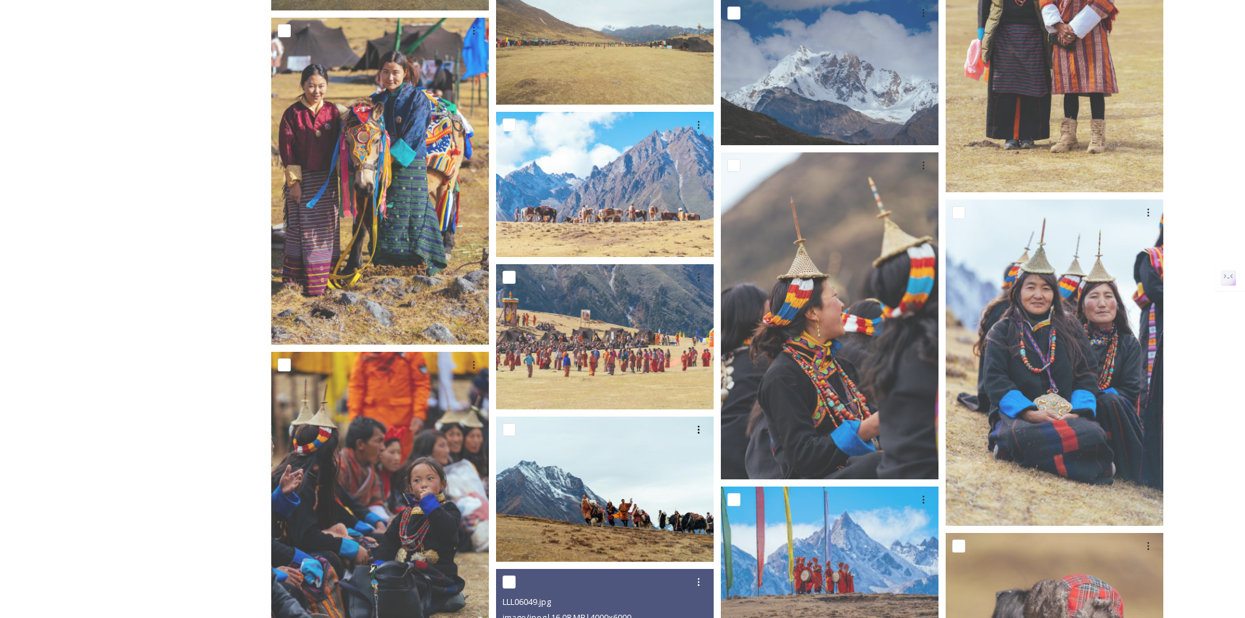
scroll to position [2673, 0]
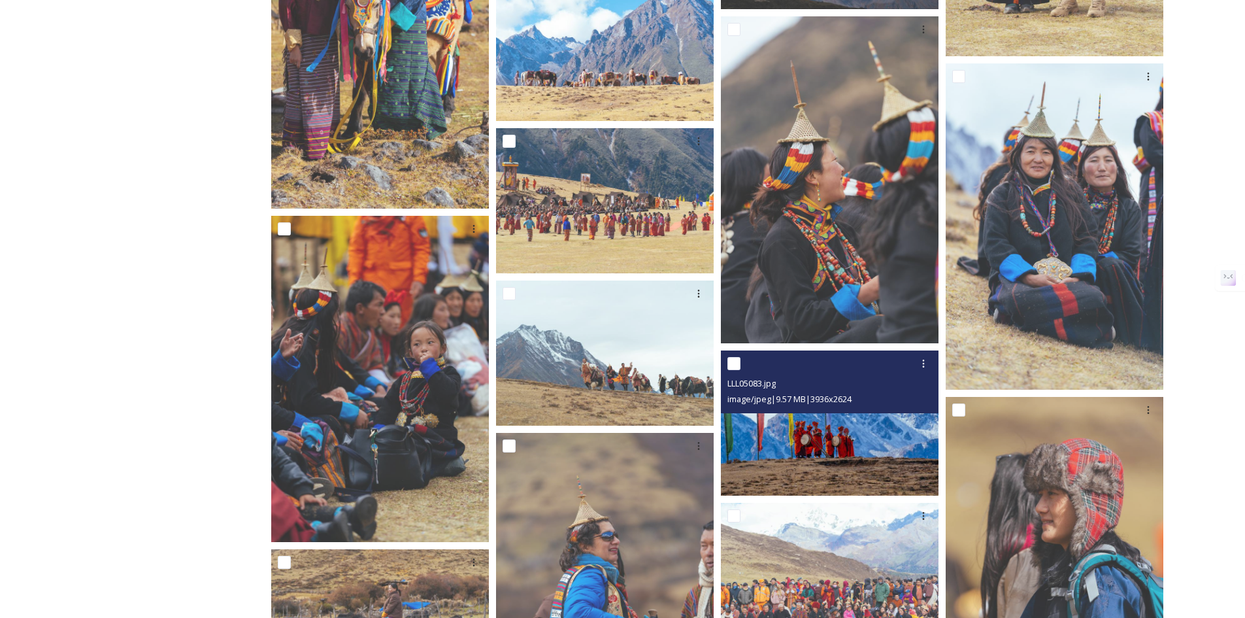
click at [831, 436] on img at bounding box center [830, 422] width 218 height 145
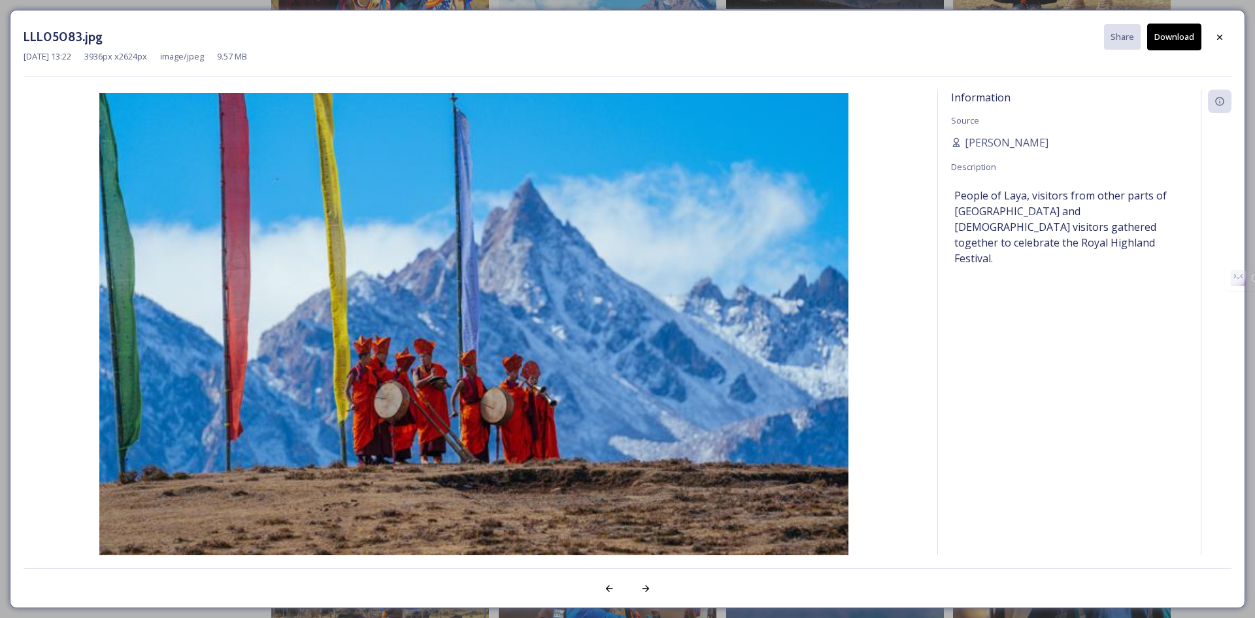
click at [1175, 32] on button "Download" at bounding box center [1174, 37] width 54 height 27
click at [1217, 41] on icon at bounding box center [1220, 37] width 10 height 10
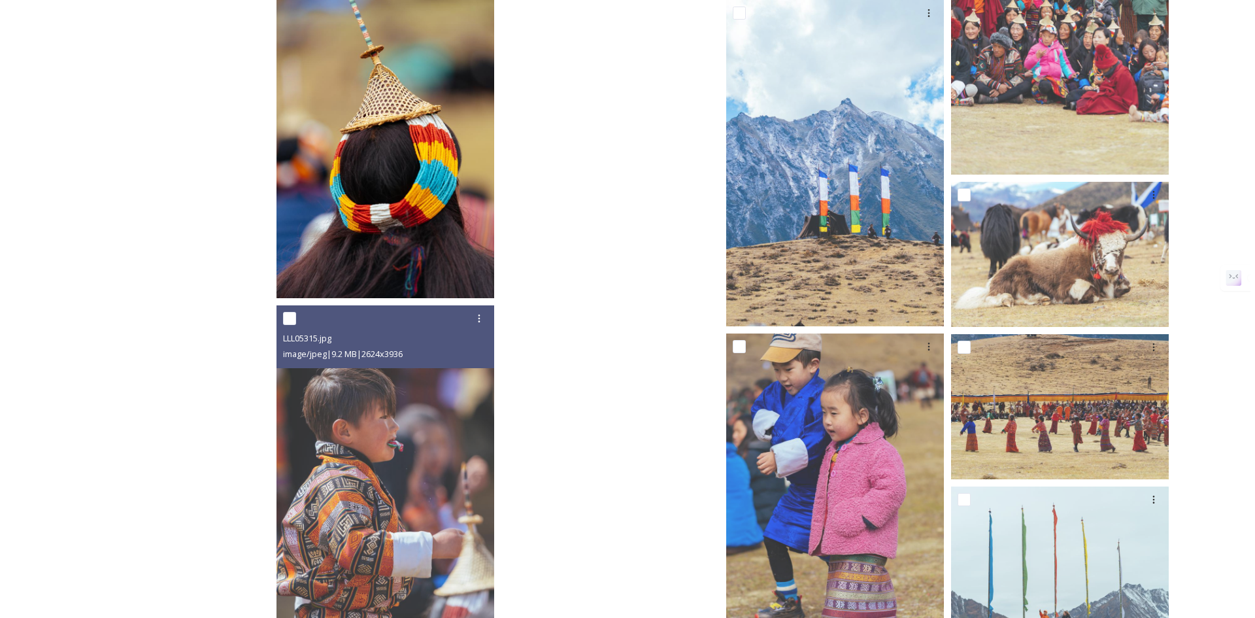
scroll to position [5070, 0]
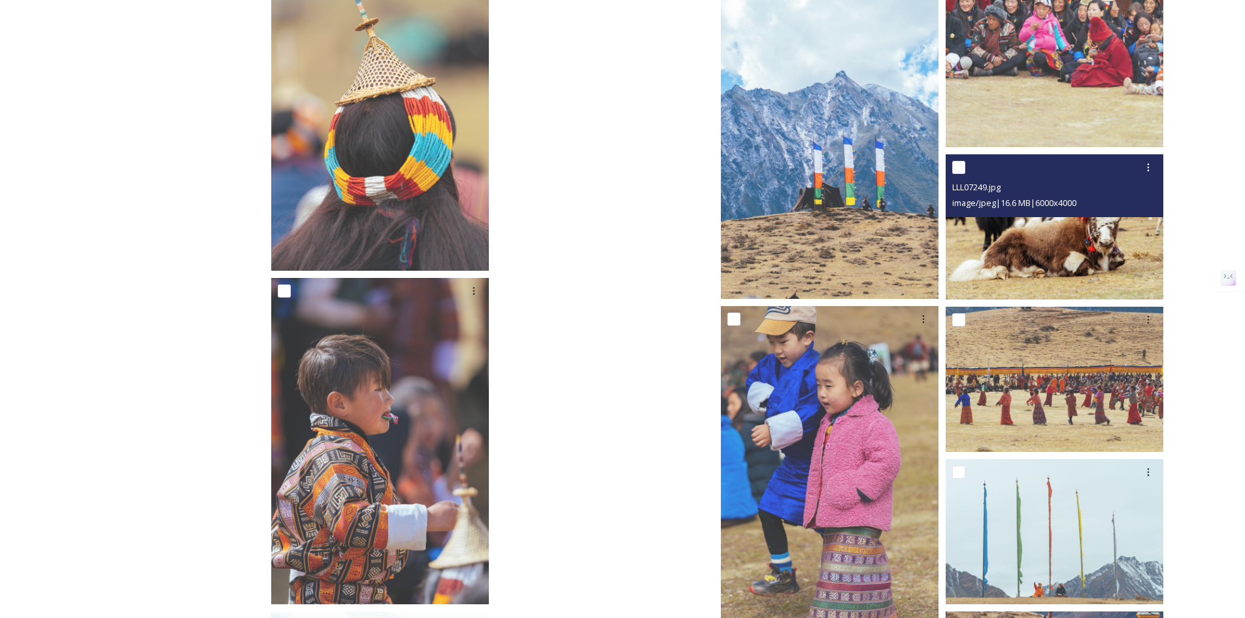
click at [1025, 264] on img at bounding box center [1055, 226] width 218 height 145
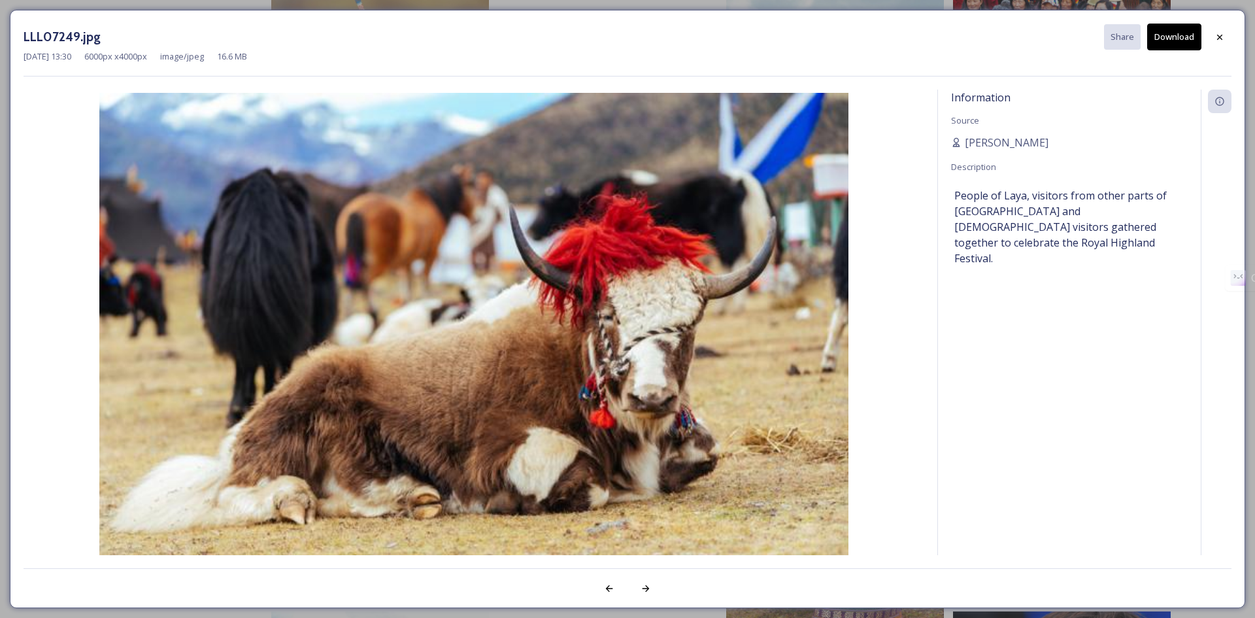
click at [1184, 33] on button "Download" at bounding box center [1174, 37] width 54 height 27
